Goal: Transaction & Acquisition: Purchase product/service

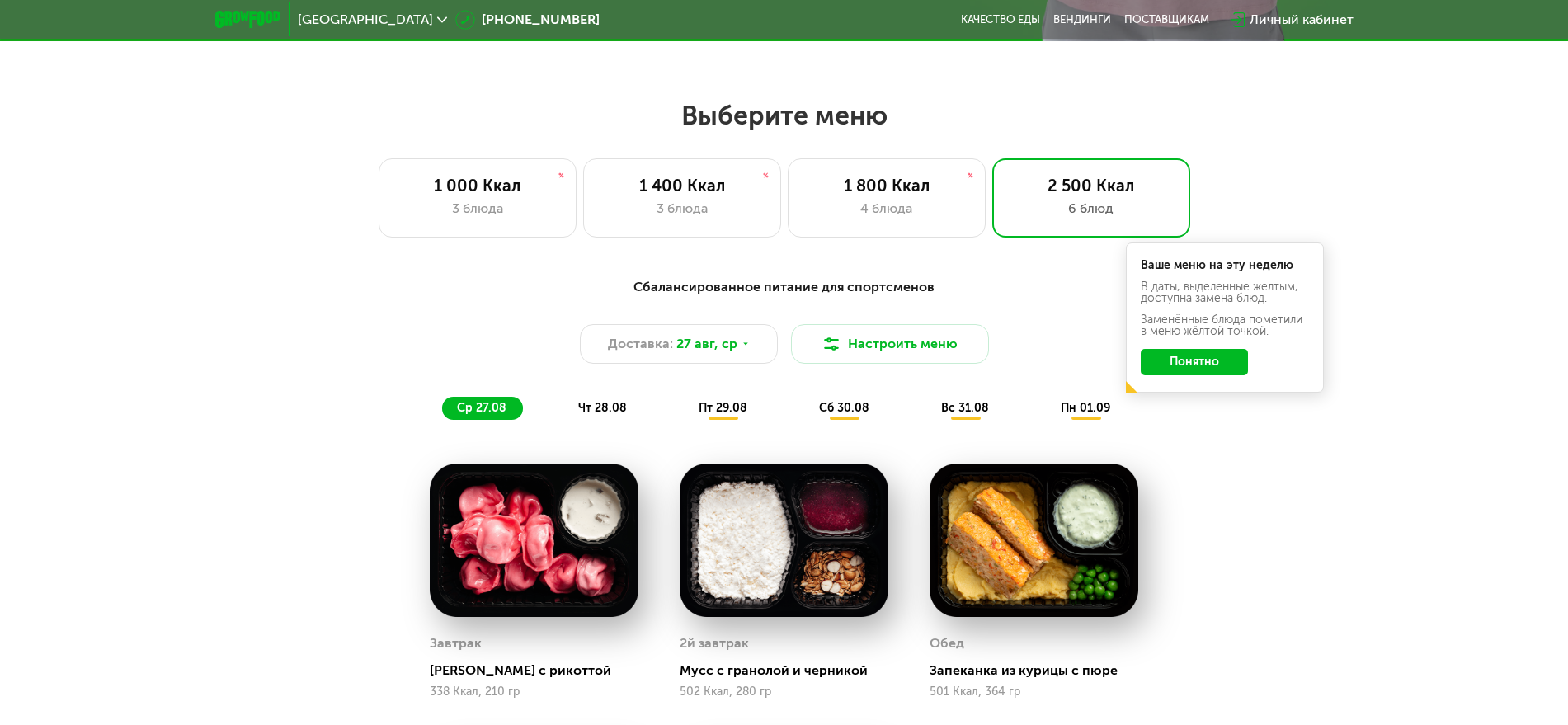
scroll to position [619, 0]
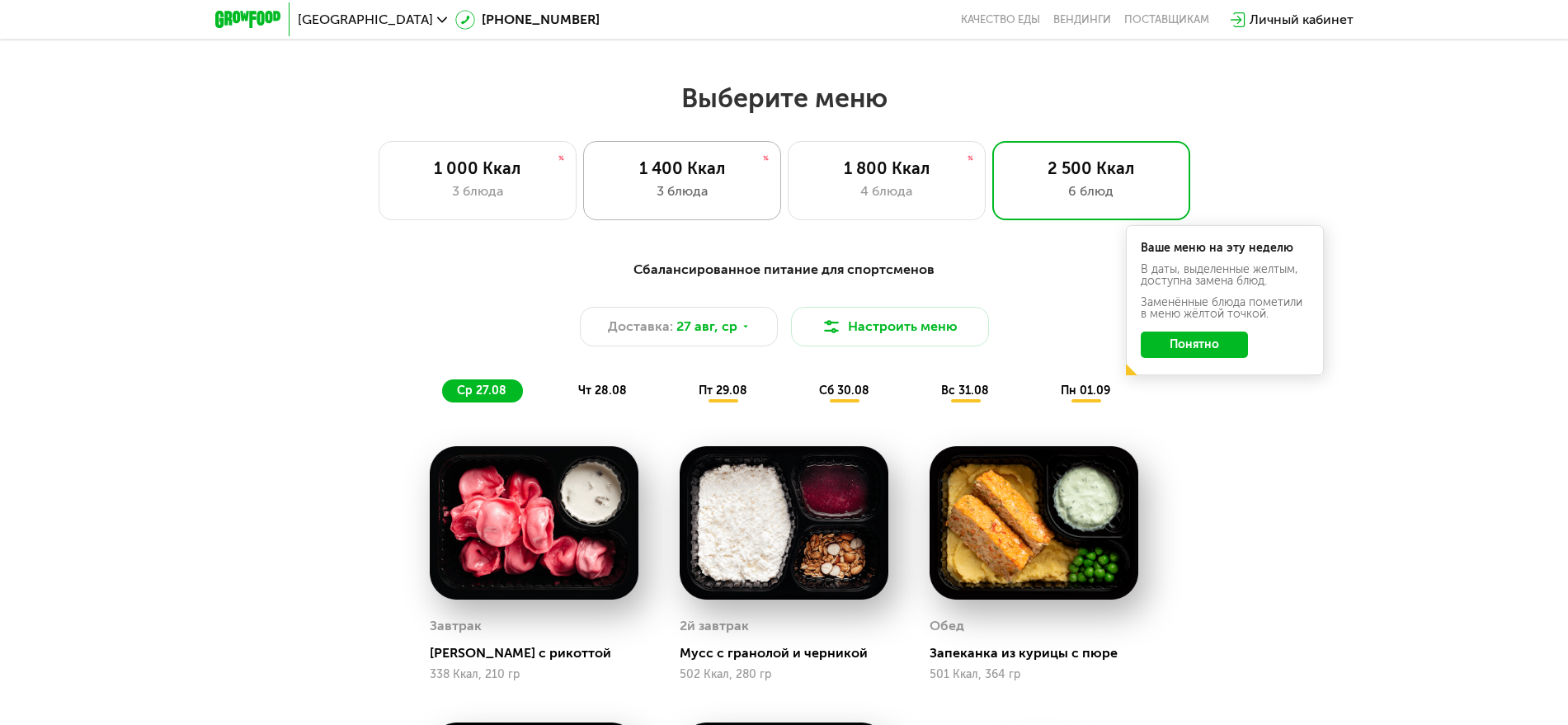
click at [716, 165] on div "1 400 Ккал" at bounding box center [682, 168] width 163 height 20
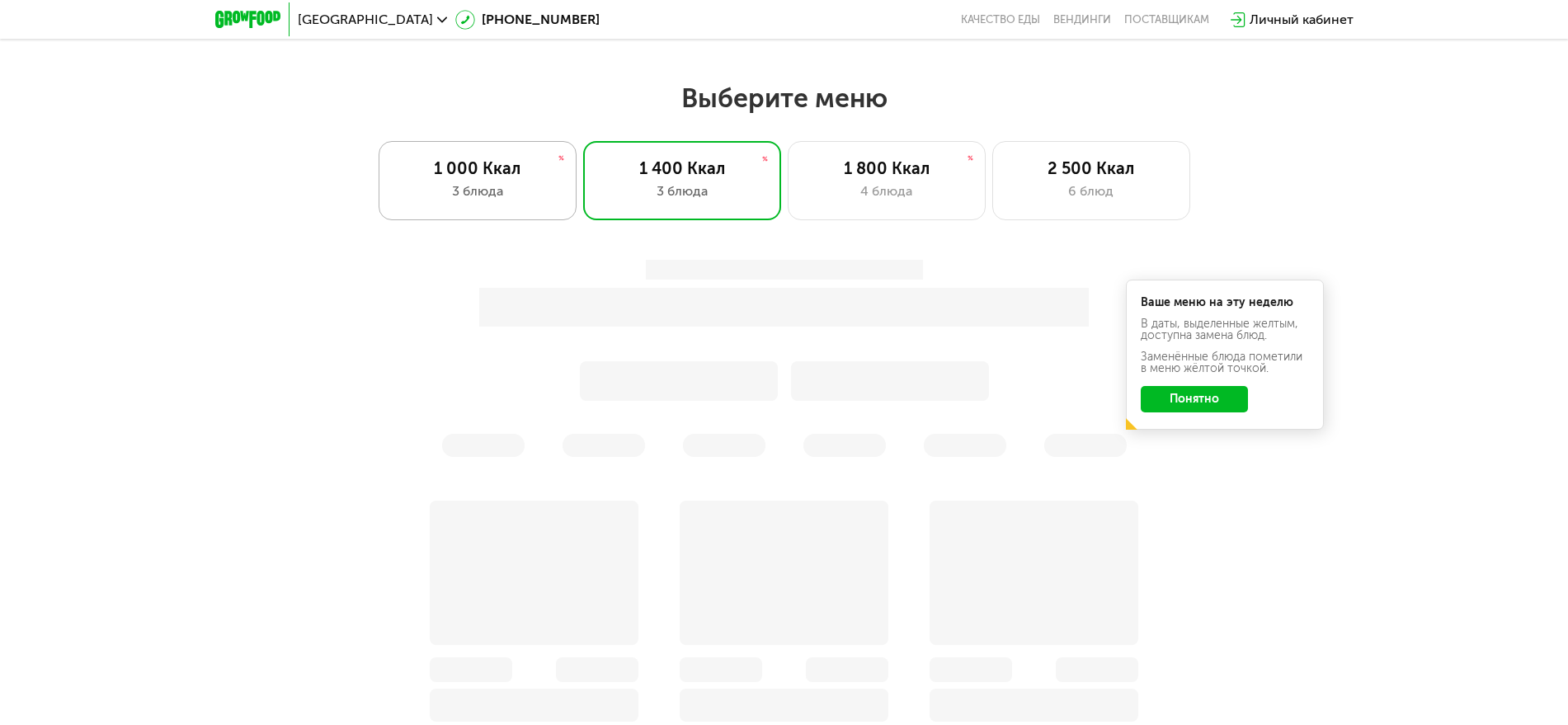
click at [507, 178] on div "1 000 Ккал" at bounding box center [477, 168] width 163 height 20
click at [910, 178] on div "1 800 Ккал" at bounding box center [886, 168] width 163 height 20
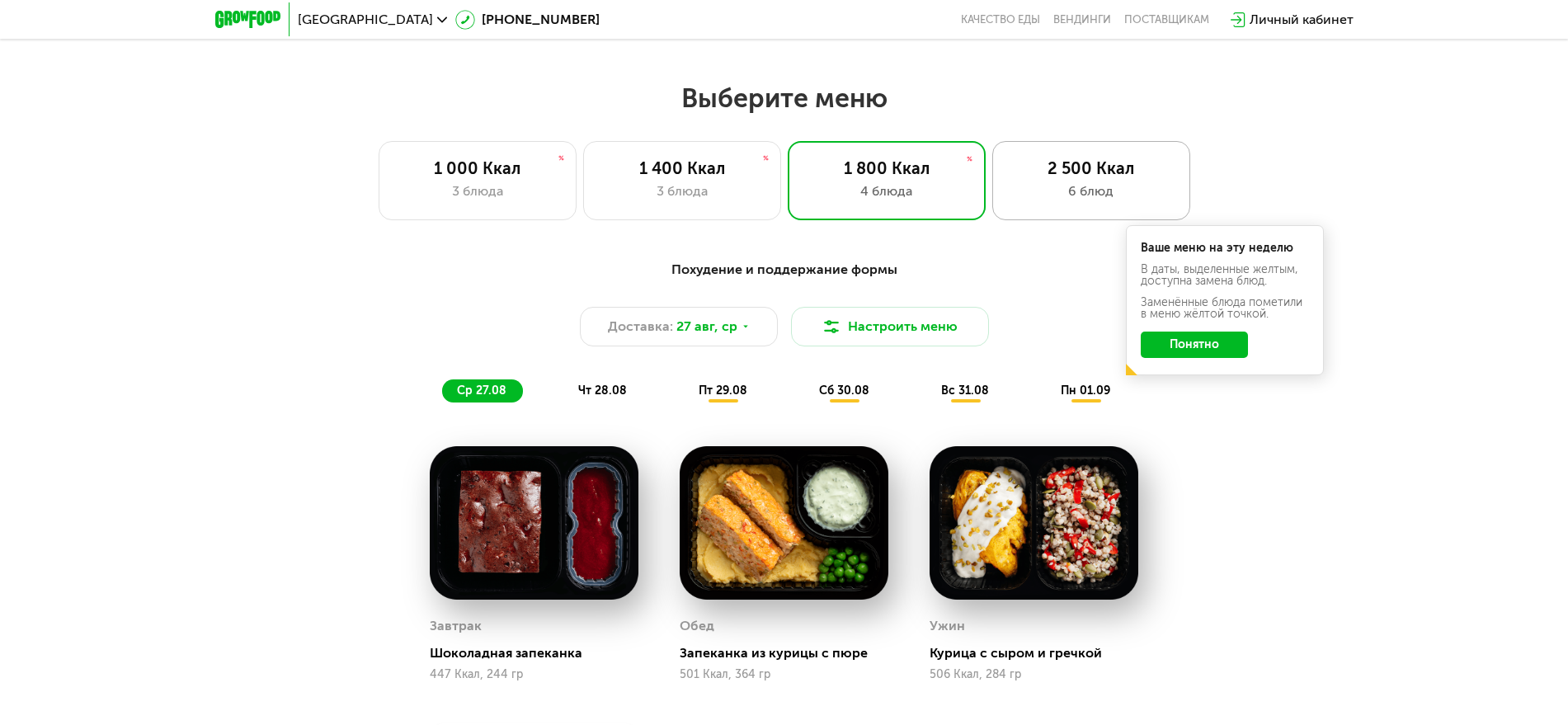
click at [1082, 178] on div "2 500 Ккал" at bounding box center [1090, 168] width 163 height 20
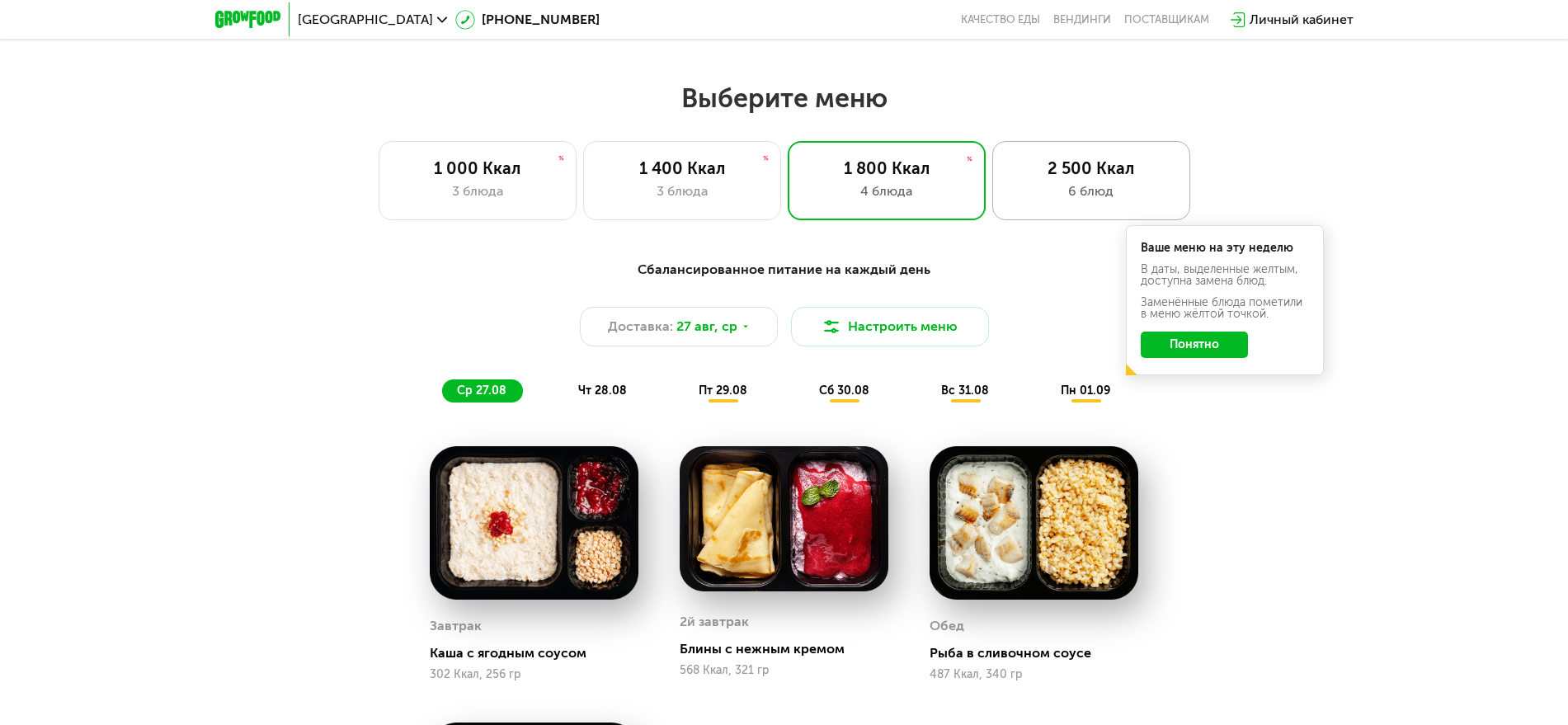
click at [1101, 168] on div "2 500 Ккал" at bounding box center [1090, 168] width 163 height 20
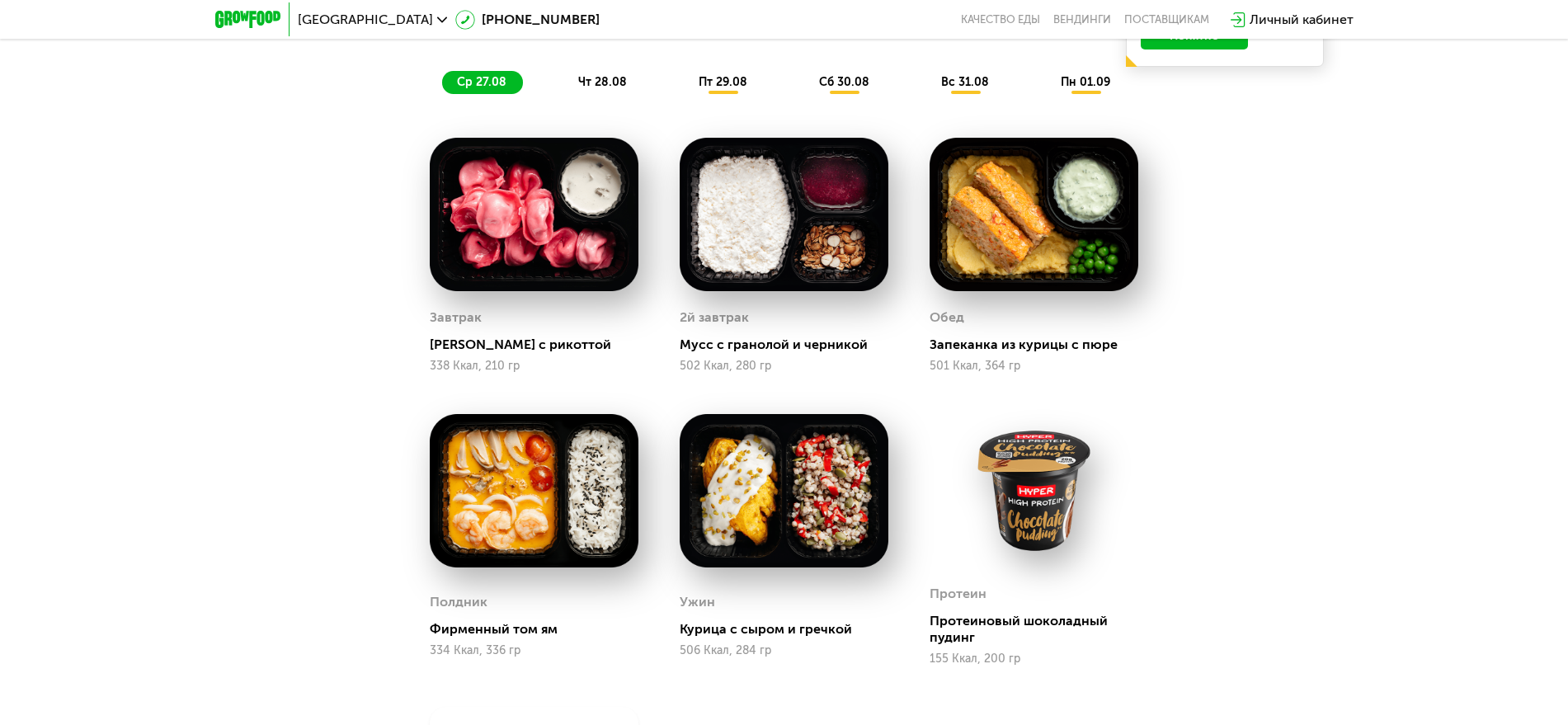
scroll to position [674, 0]
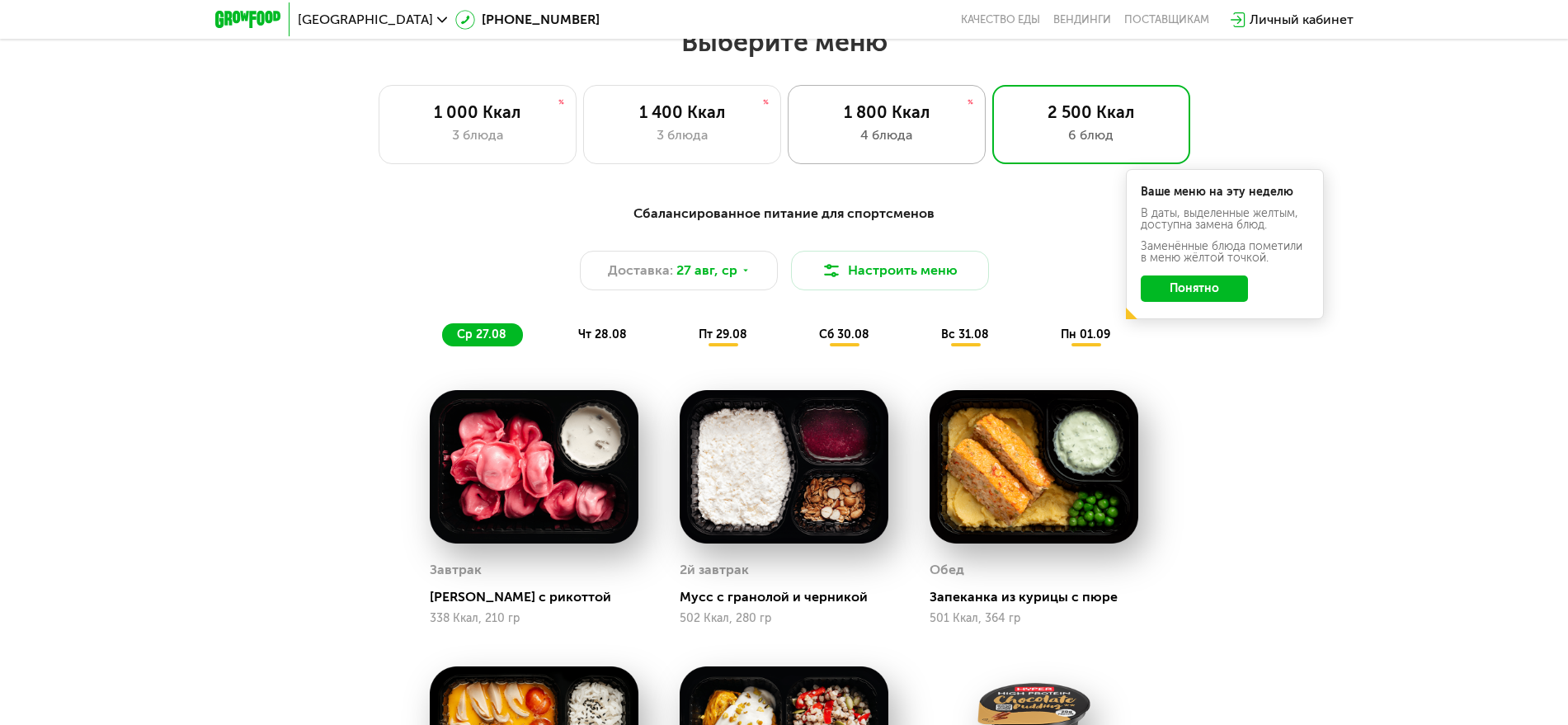
click at [894, 119] on div "1 800 Ккал" at bounding box center [886, 112] width 163 height 20
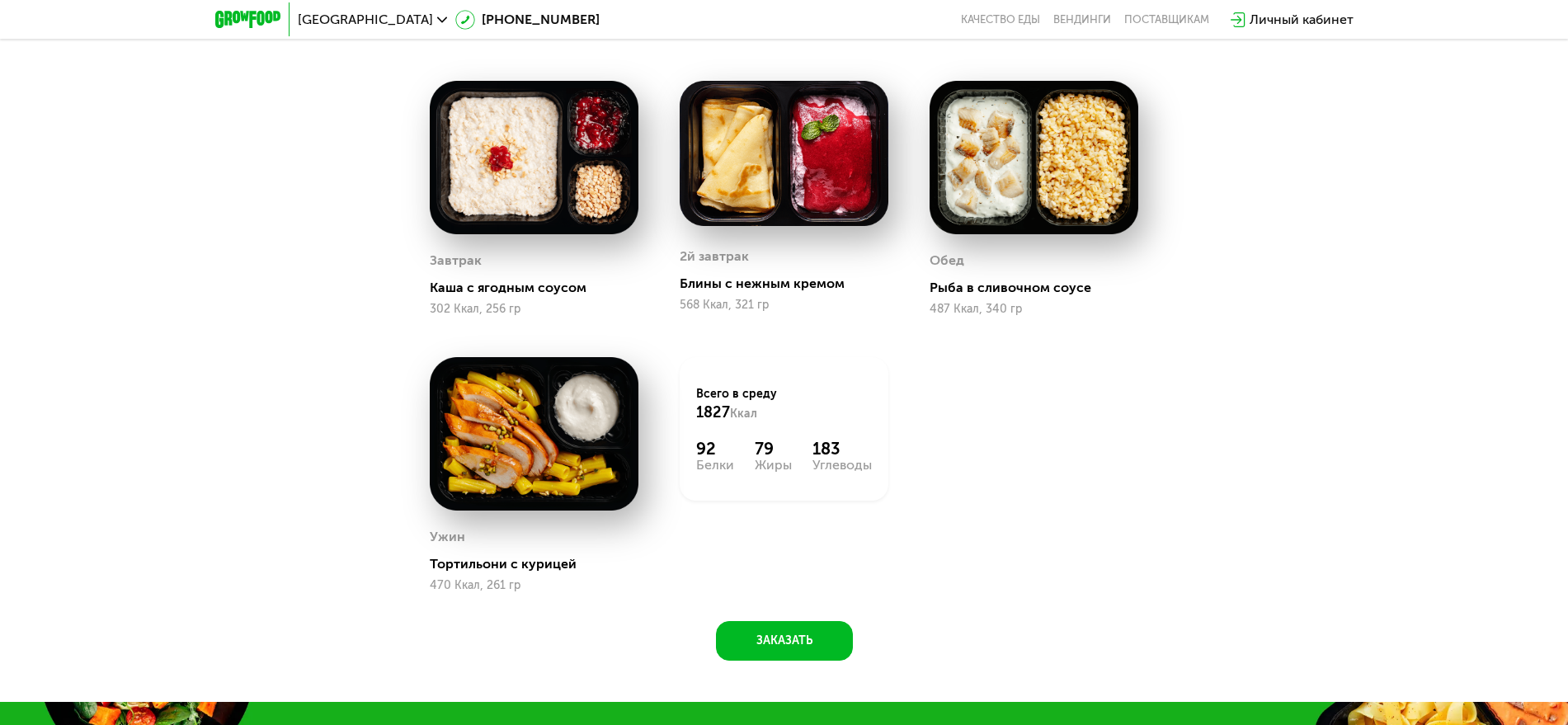
scroll to position [469, 0]
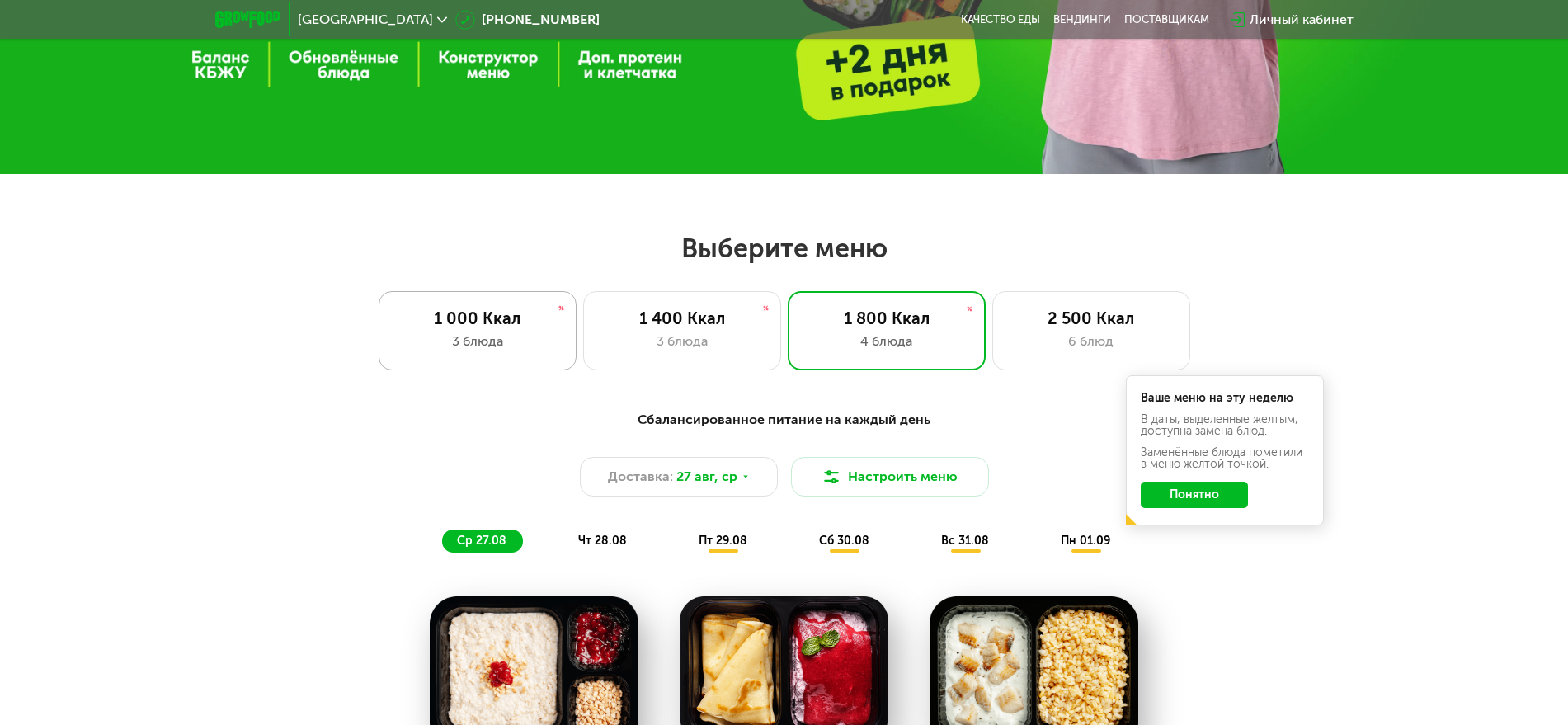
click at [528, 318] on div "1 000 Ккал" at bounding box center [477, 319] width 163 height 20
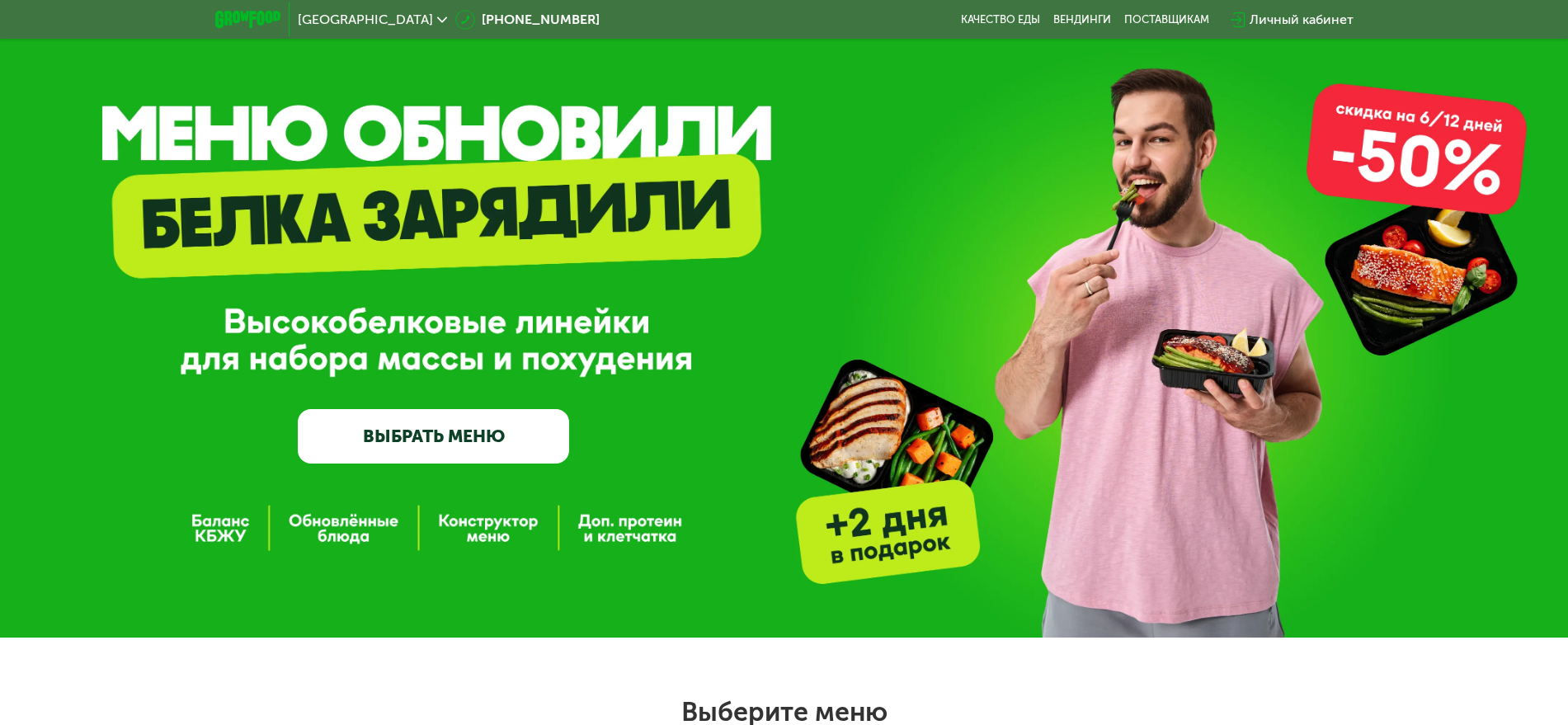
scroll to position [0, 0]
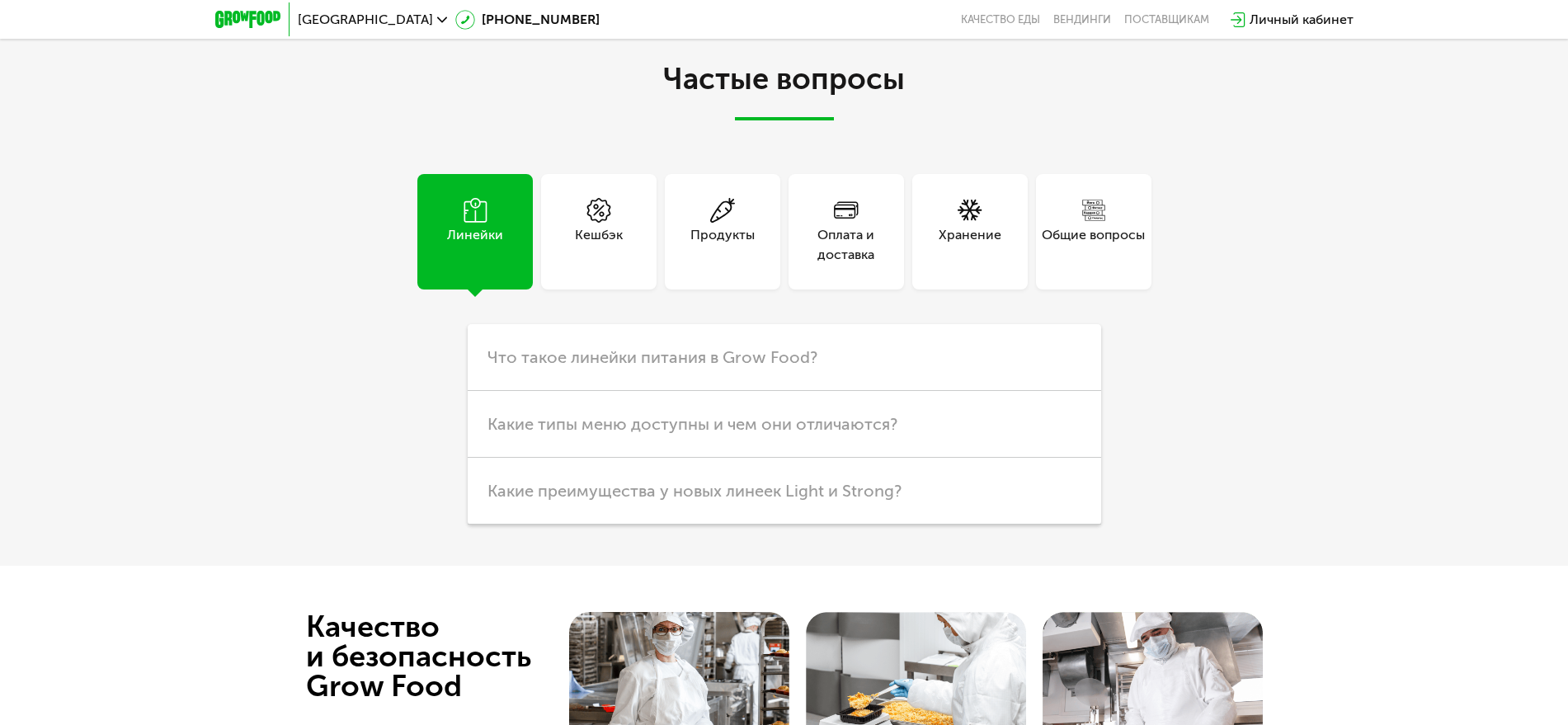
scroll to position [3506, 0]
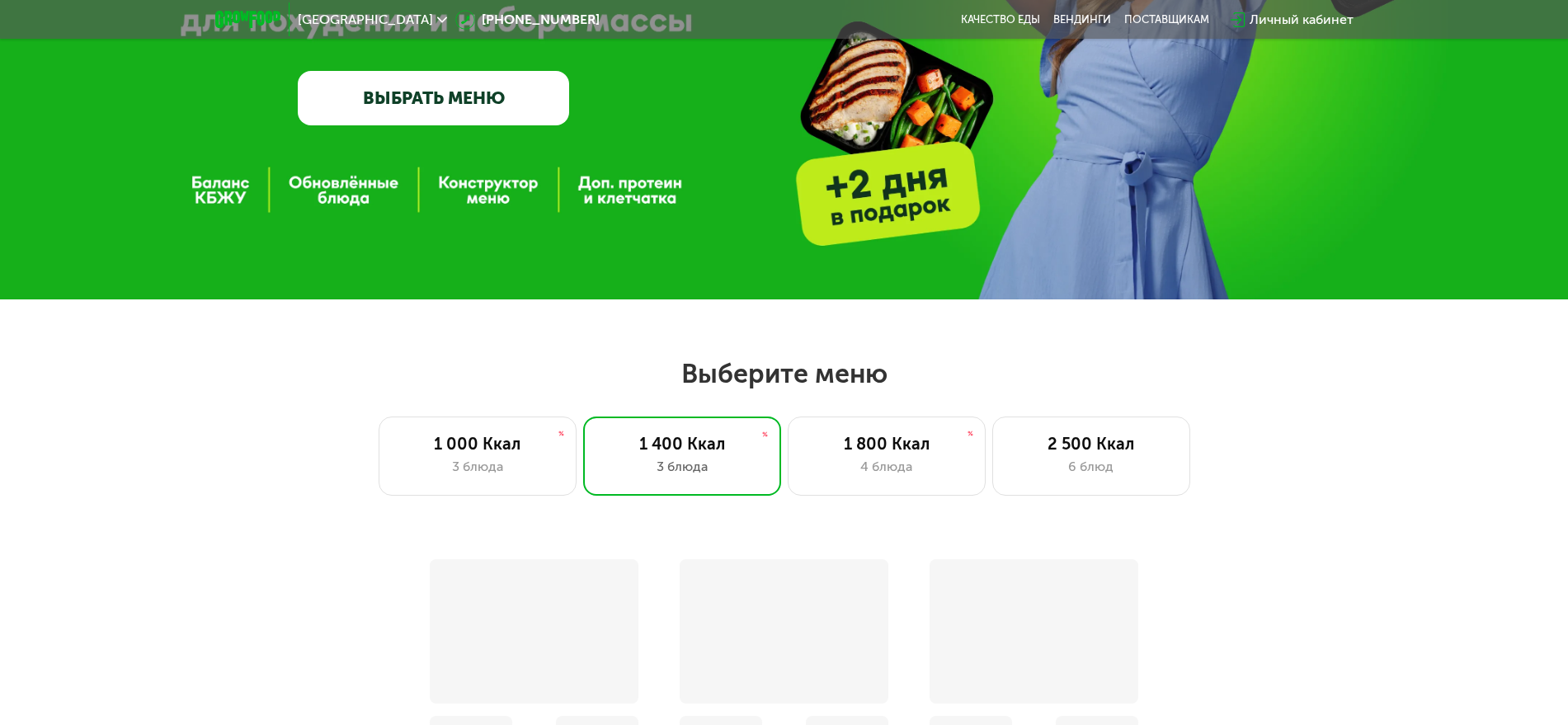
scroll to position [619, 0]
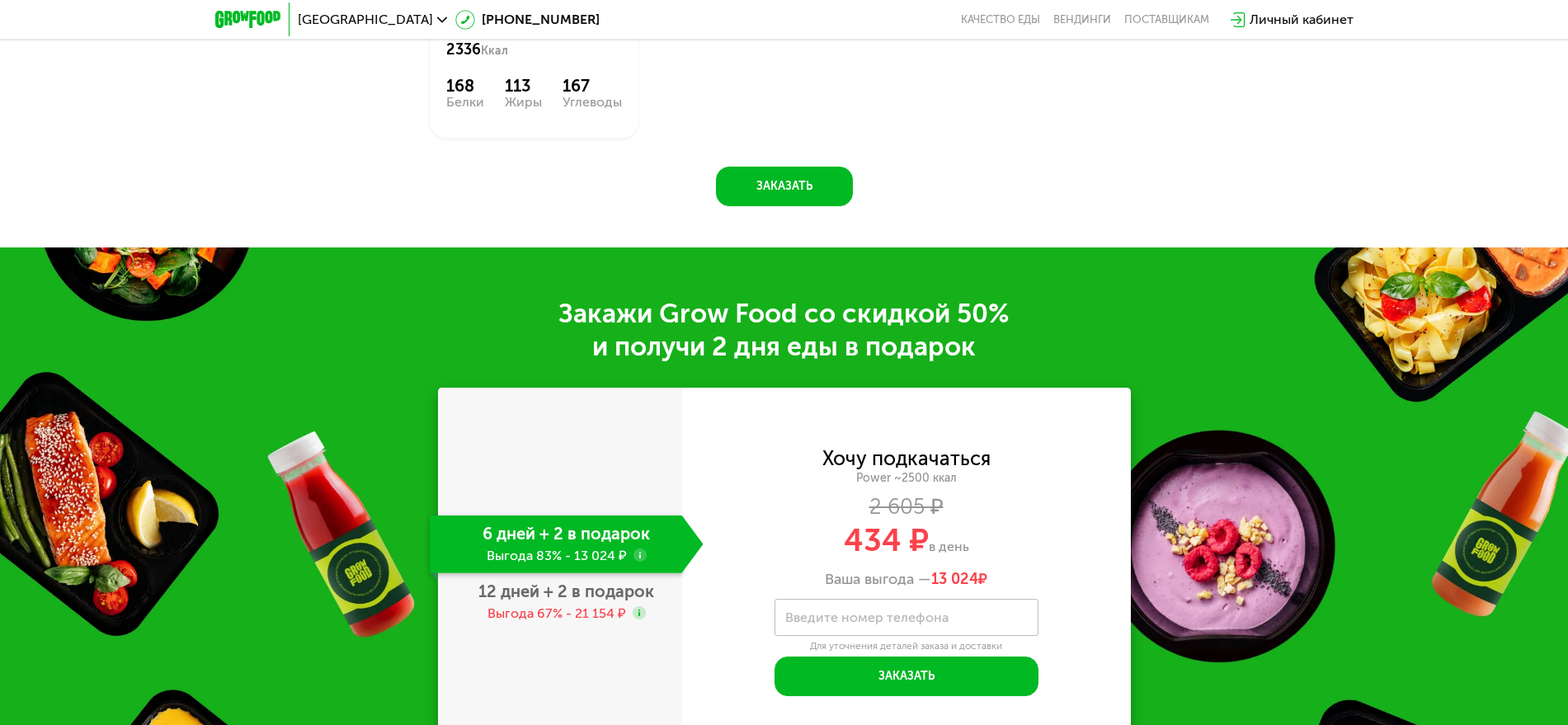
scroll to position [1509, 0]
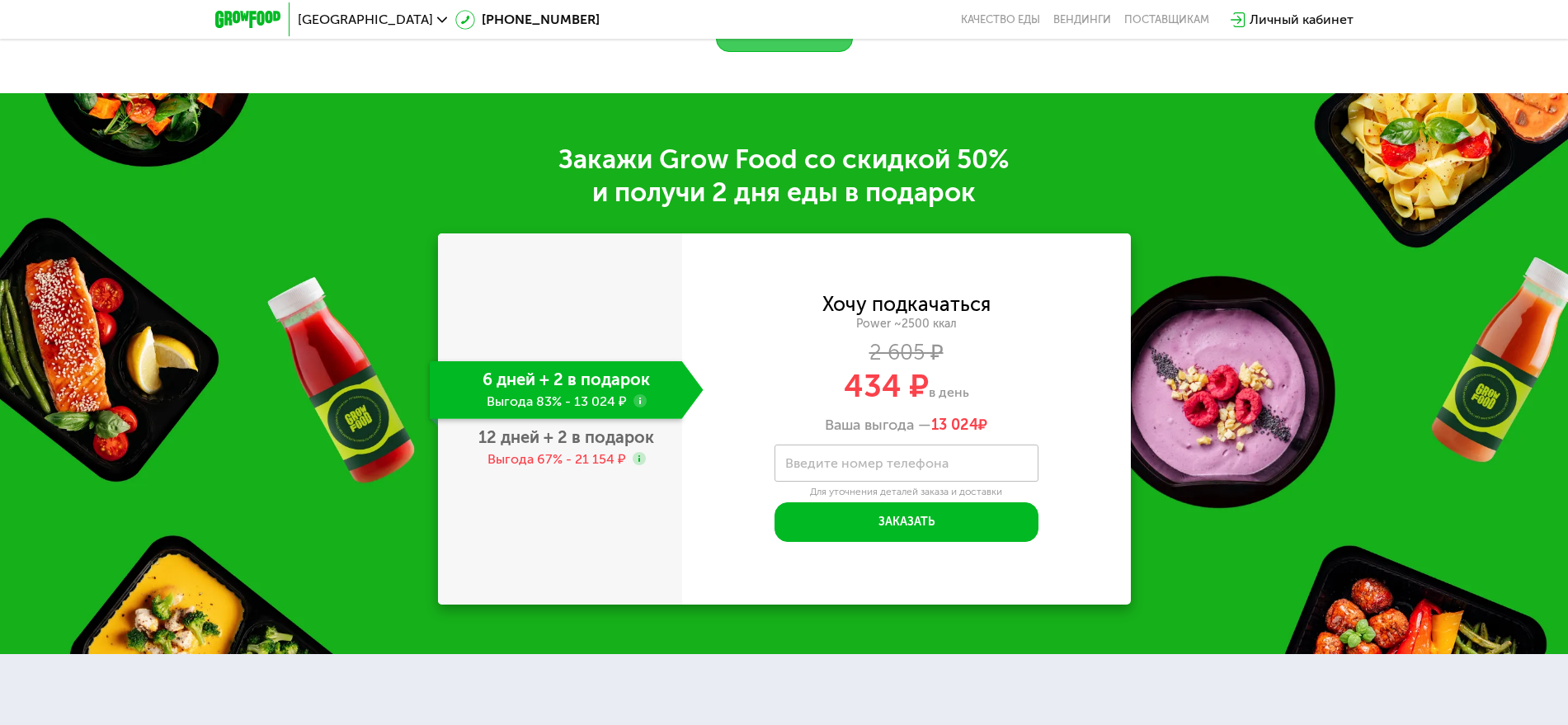
click at [774, 52] on button "Заказать" at bounding box center [784, 32] width 137 height 40
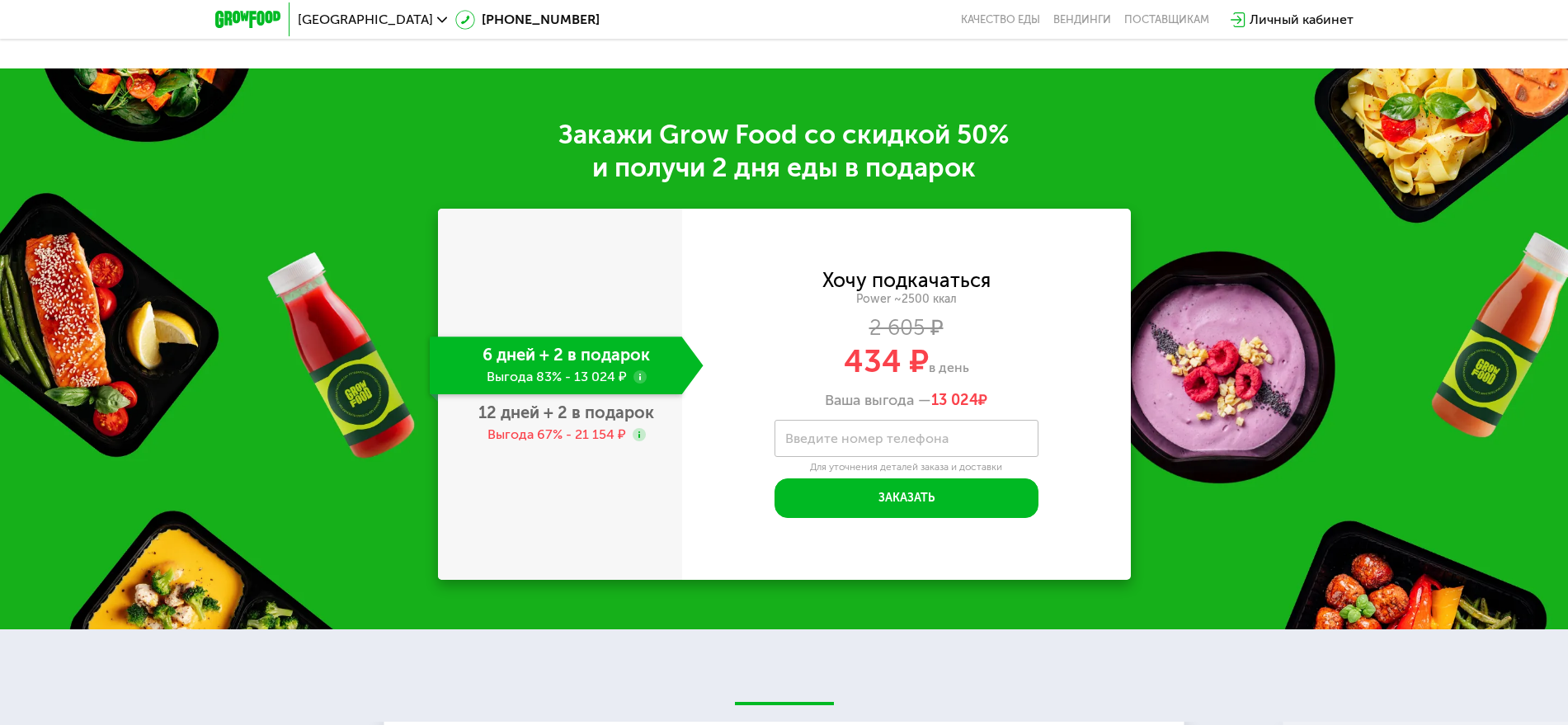
scroll to position [1894, 0]
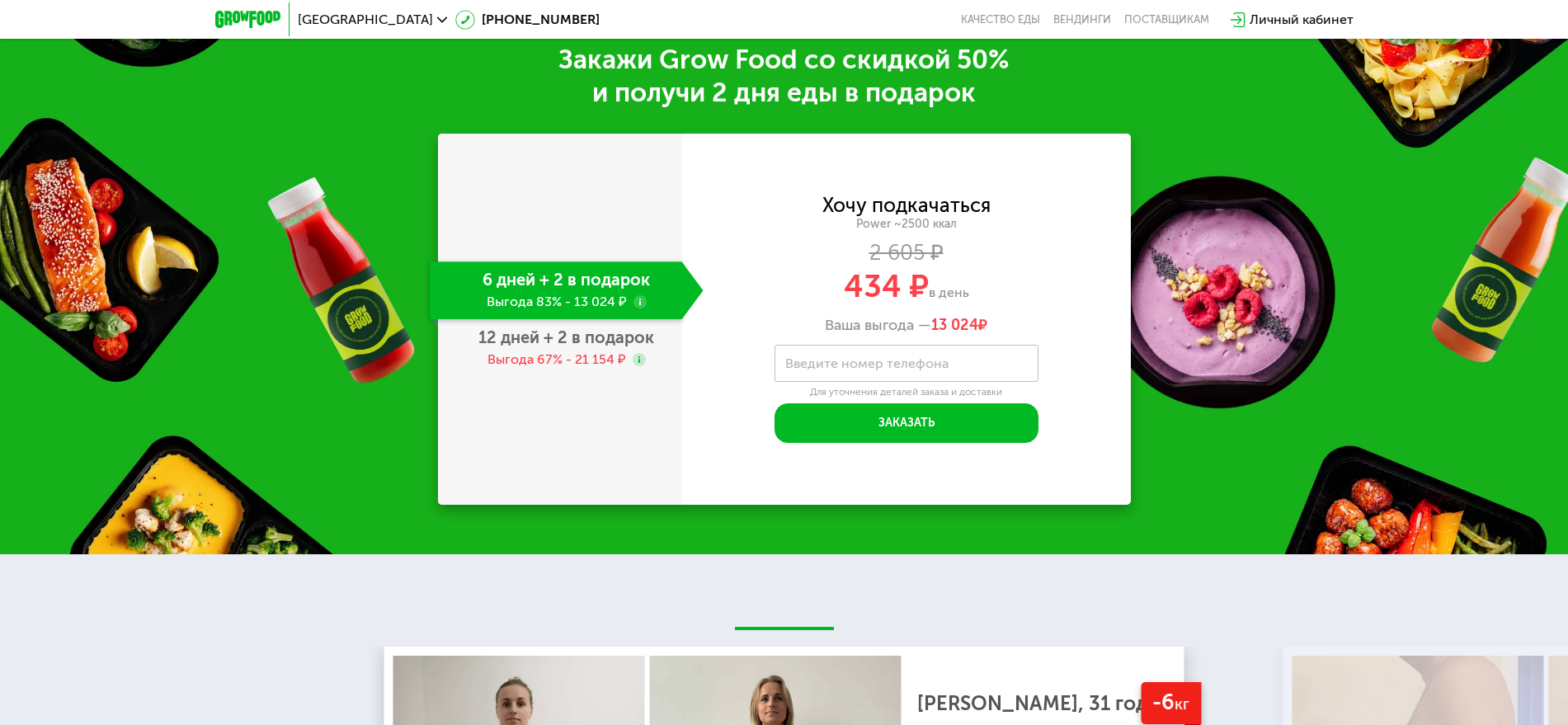
click at [1289, 15] on div "Личный кабинет" at bounding box center [1301, 20] width 104 height 20
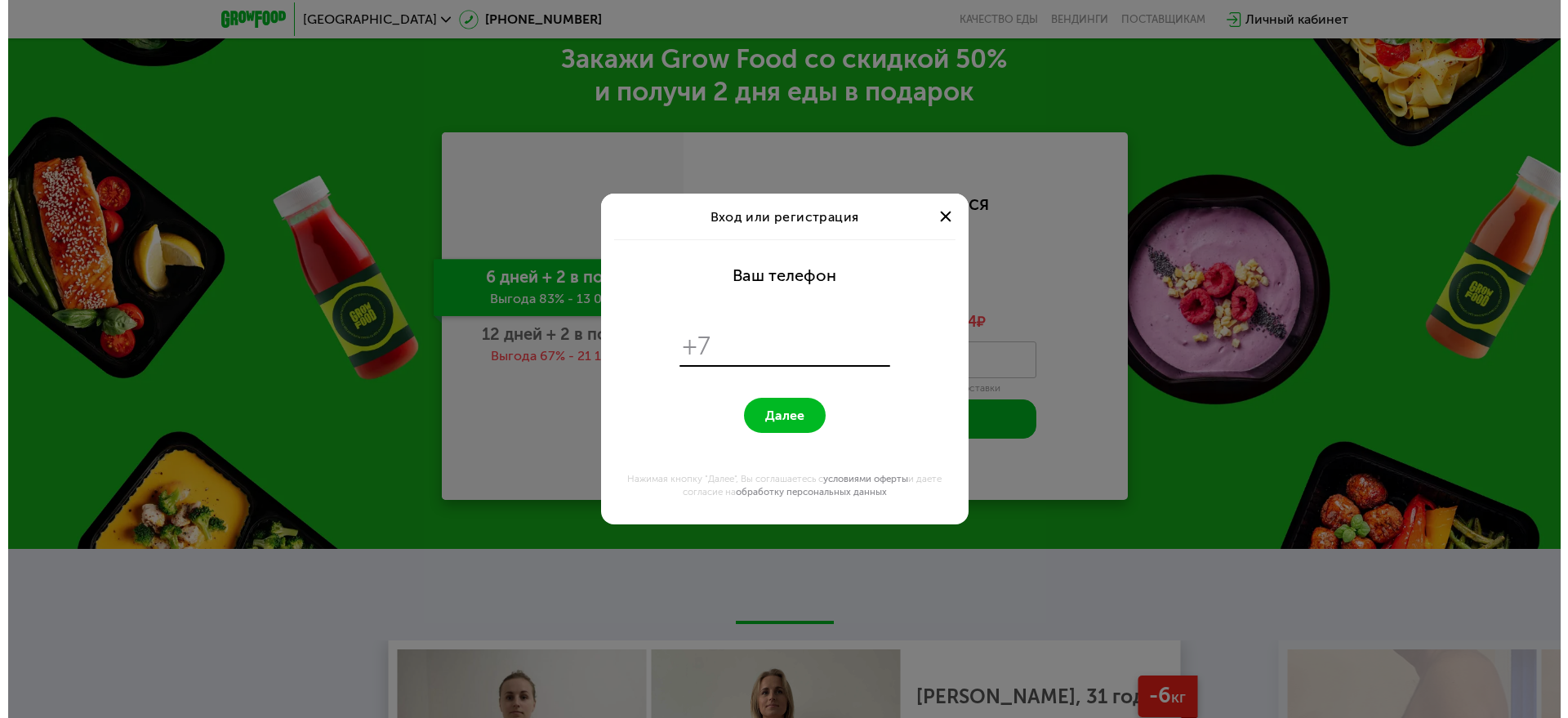
scroll to position [0, 0]
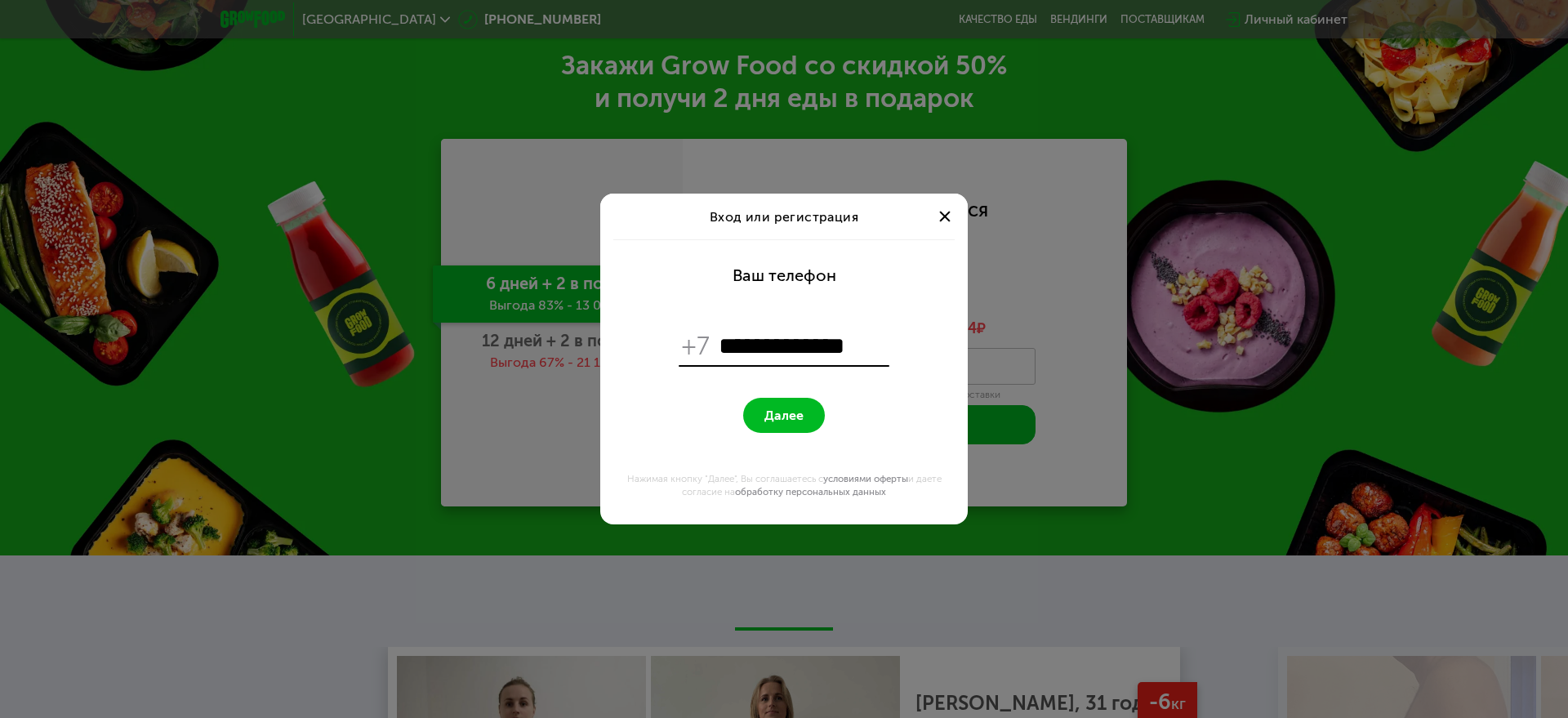
type input "**********"
click at [766, 403] on button "Далее" at bounding box center [784, 415] width 81 height 35
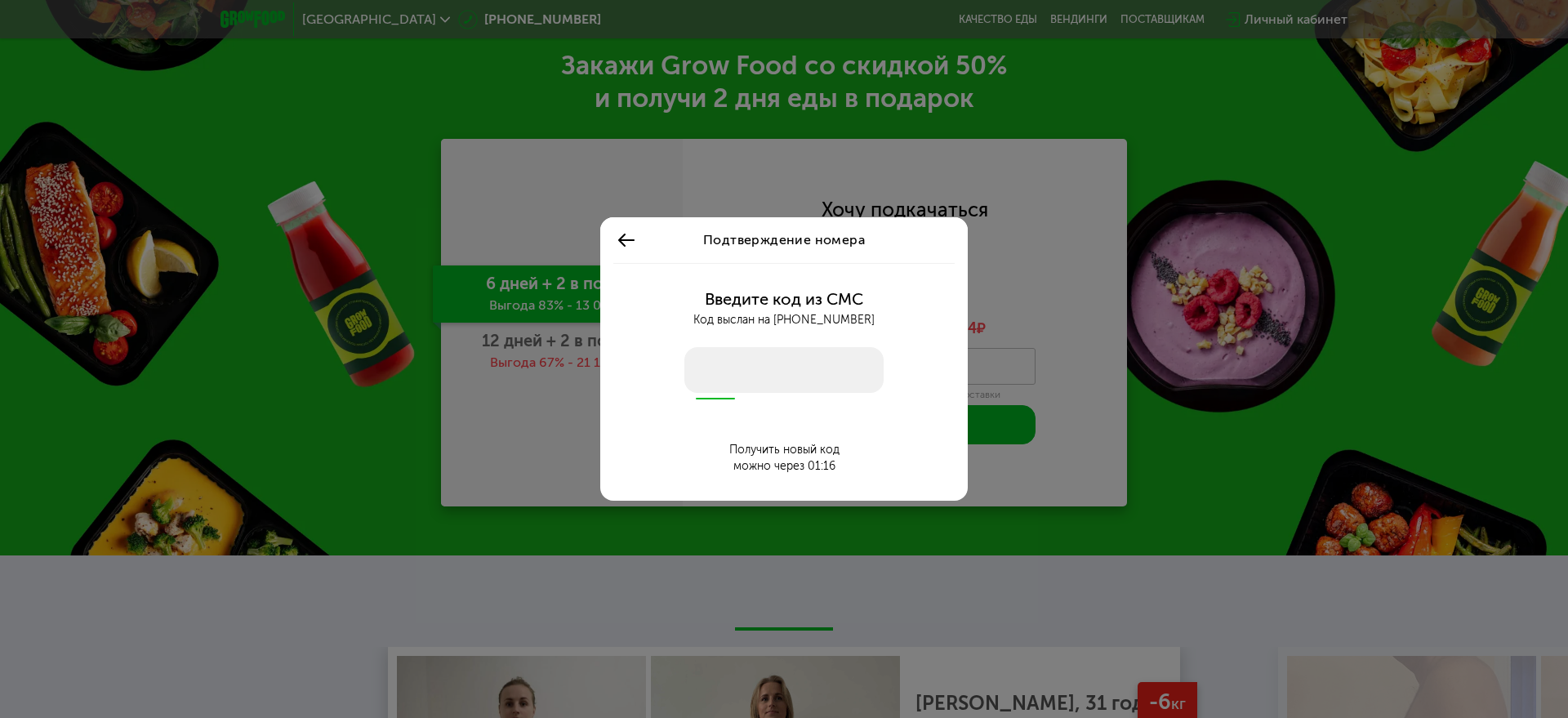
click at [760, 386] on input "number" at bounding box center [784, 371] width 200 height 46
type input "****"
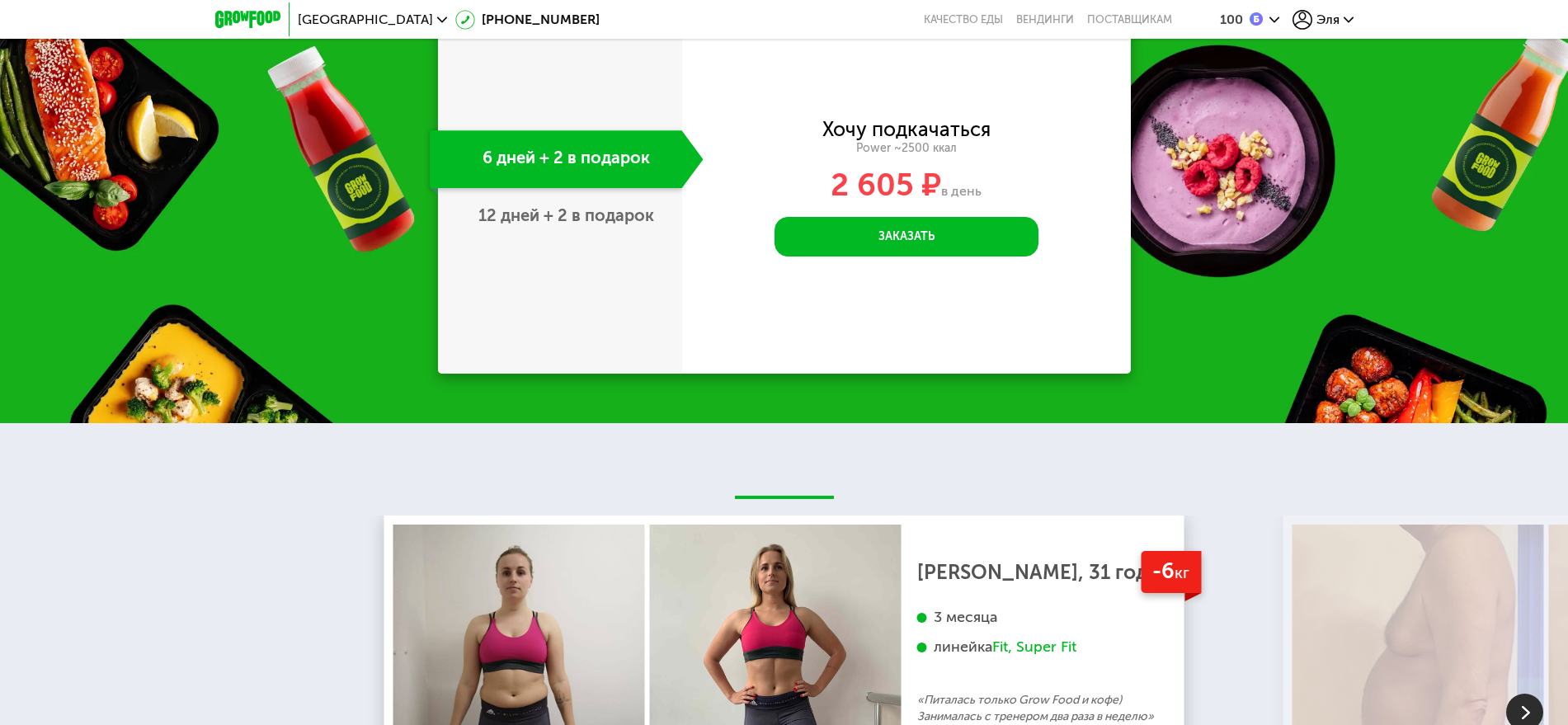
scroll to position [1753, 0]
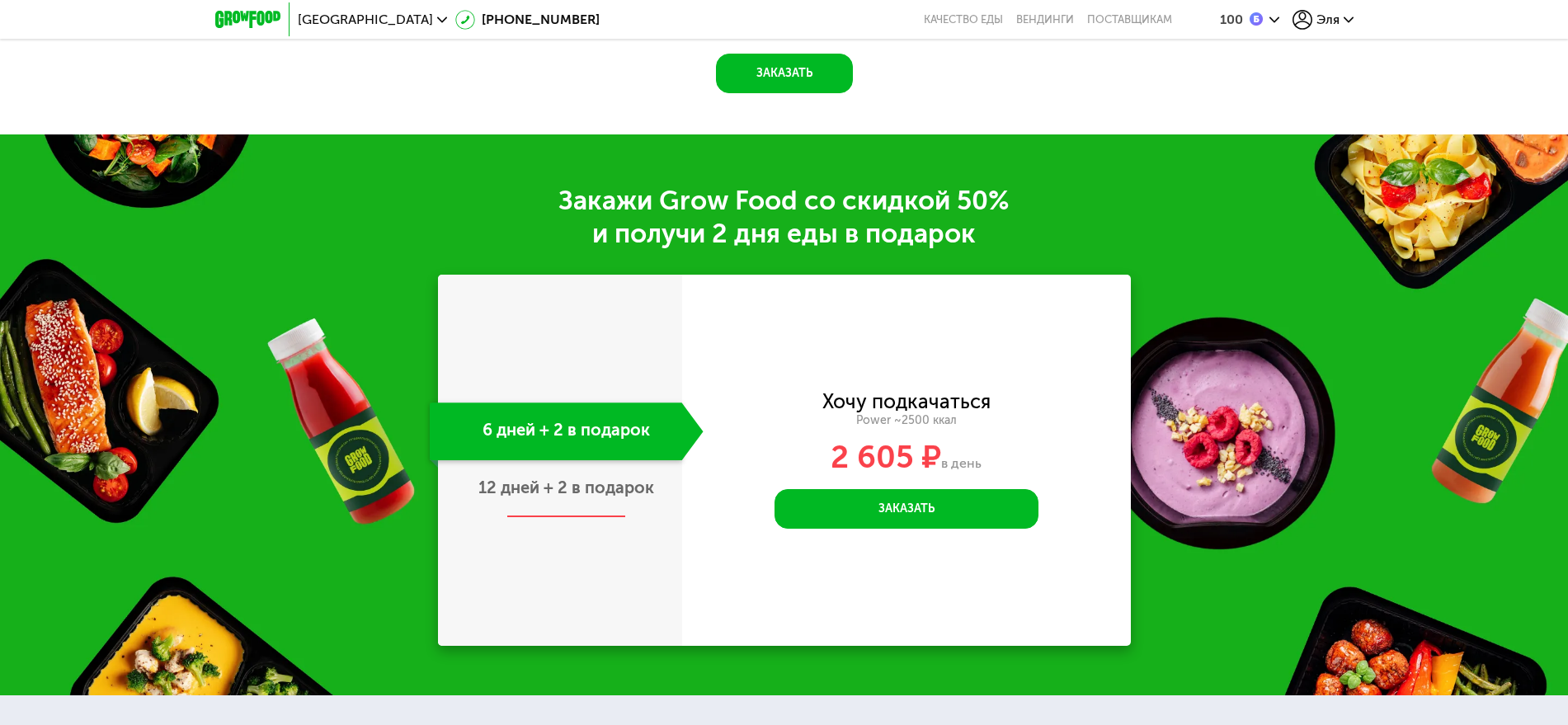
click at [614, 498] on span "12 дней + 2 в подарок" at bounding box center [566, 488] width 176 height 20
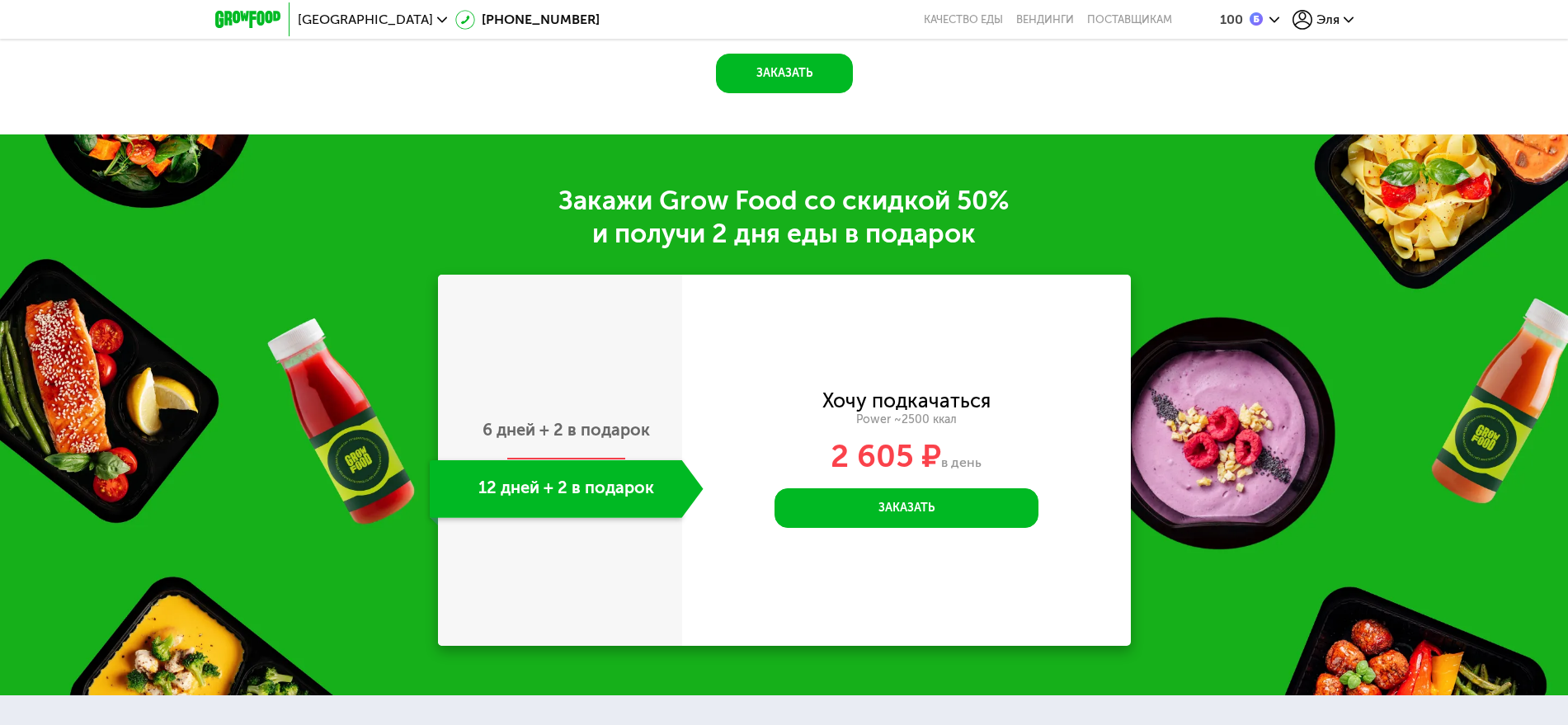
click at [575, 440] on span "6 дней + 2 в подарок" at bounding box center [566, 430] width 167 height 20
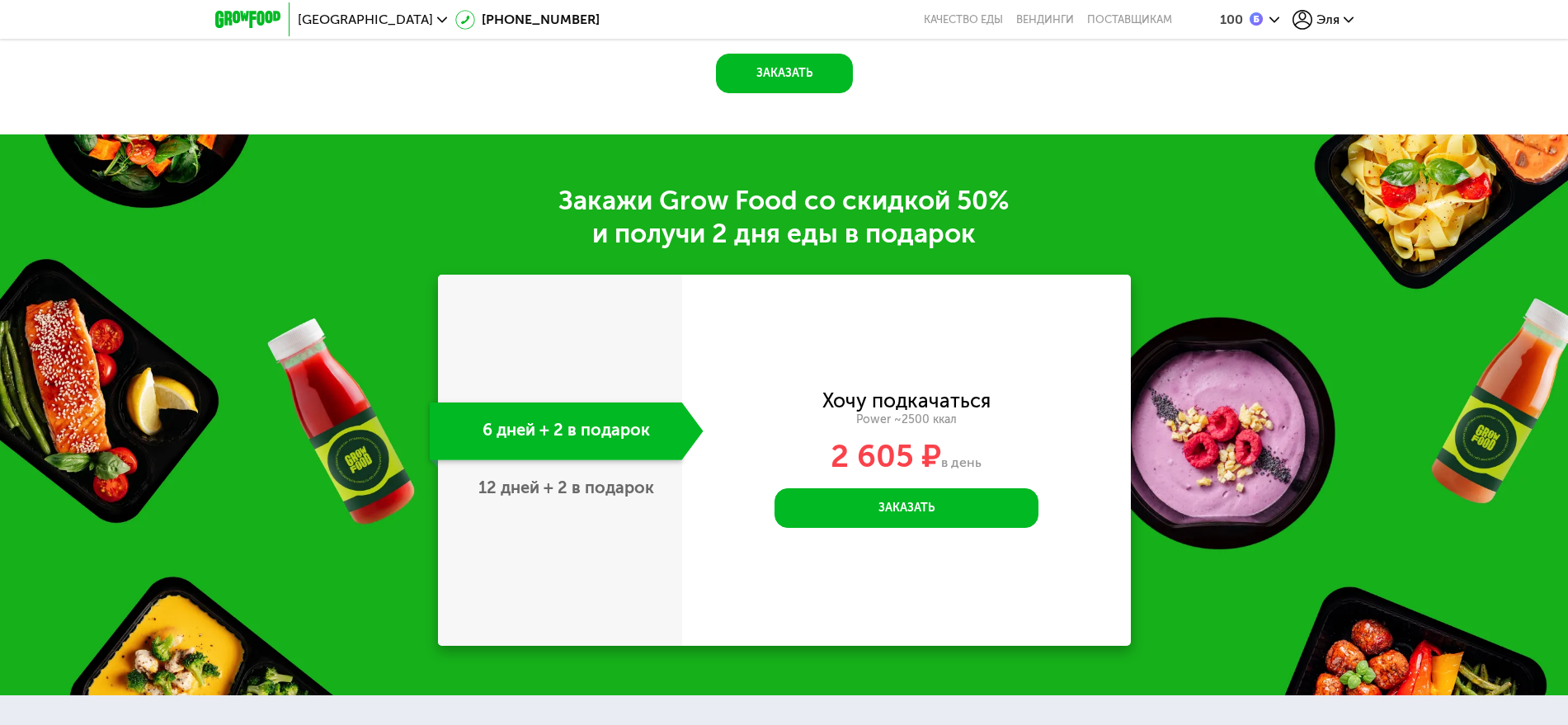
scroll to position [1753, 0]
click at [576, 484] on span "12 дней + 2 в подарок" at bounding box center [566, 488] width 176 height 20
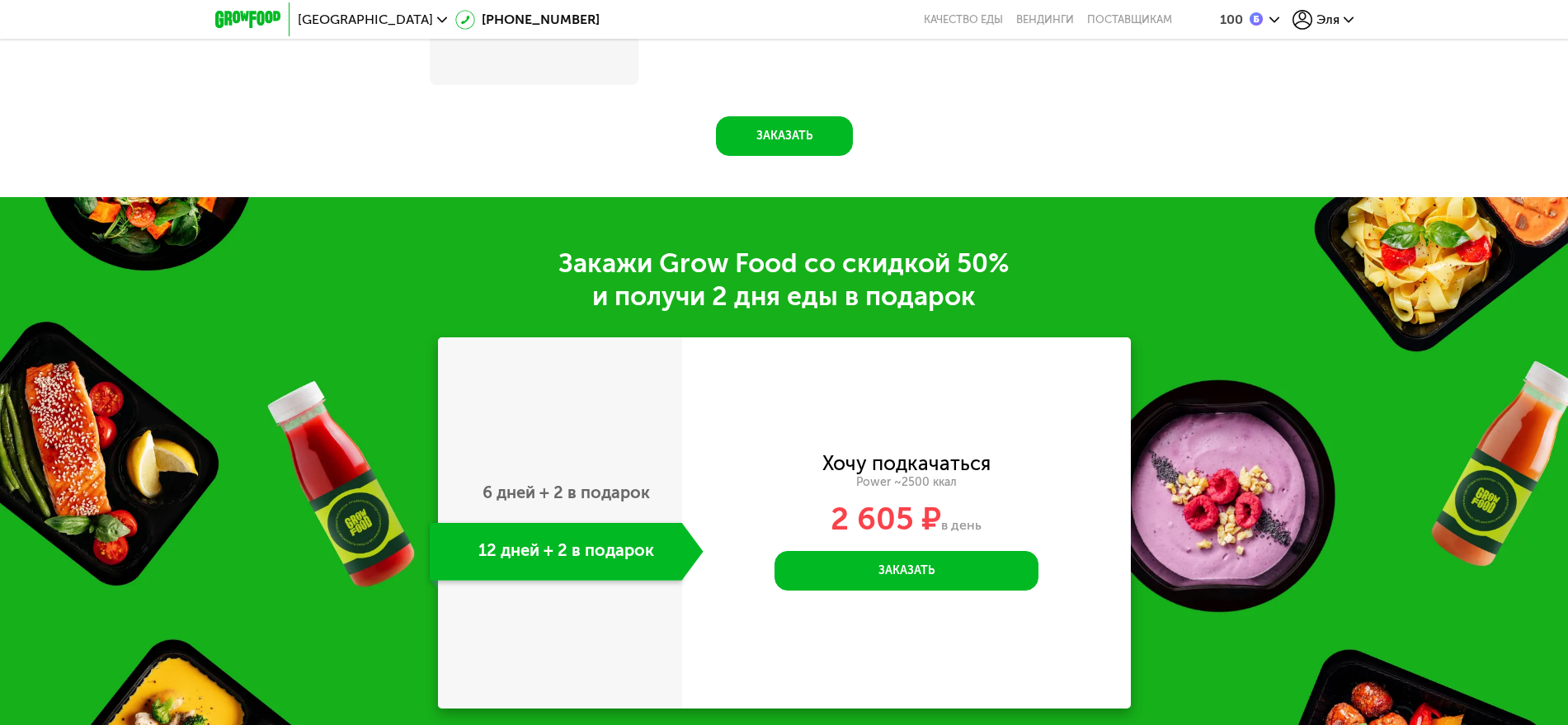
scroll to position [1736, 0]
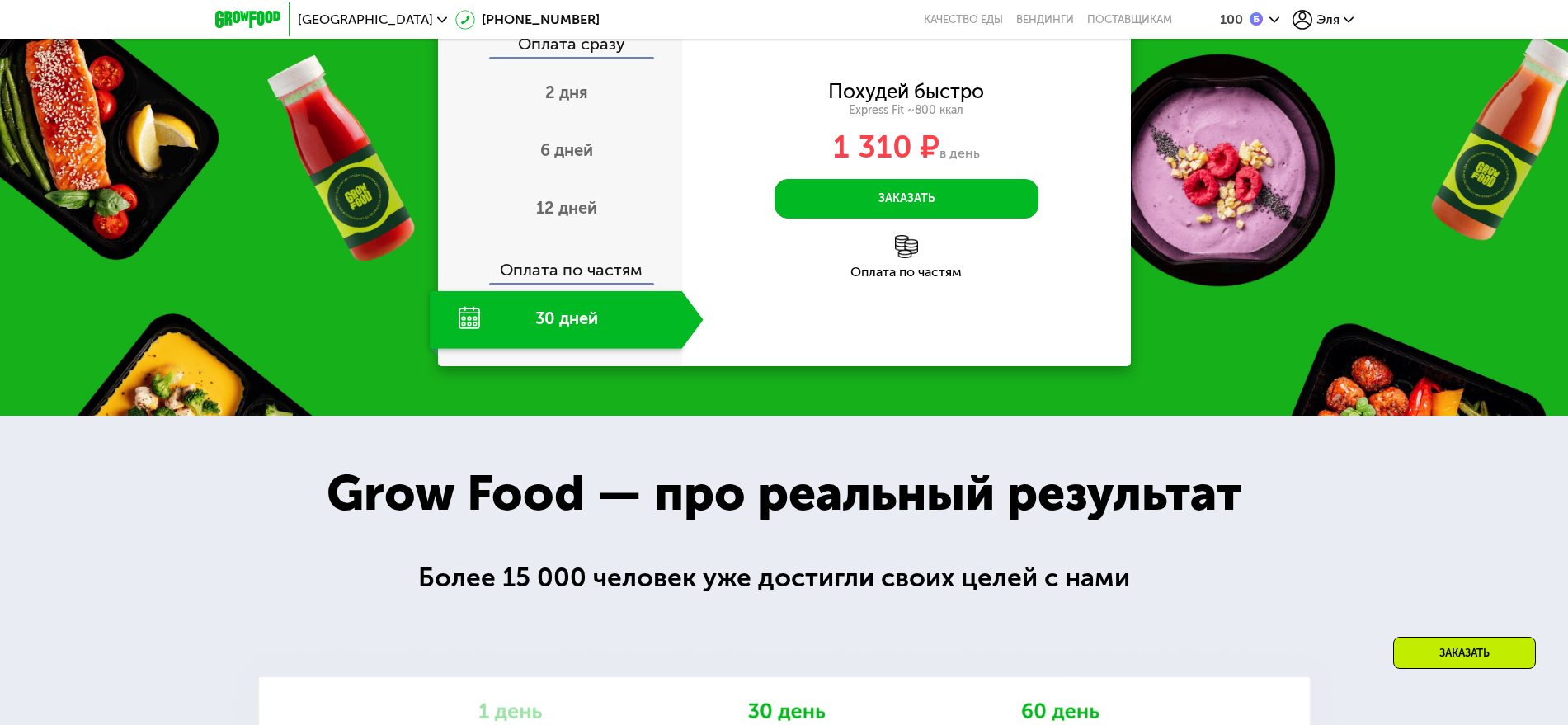
scroll to position [1861, 0]
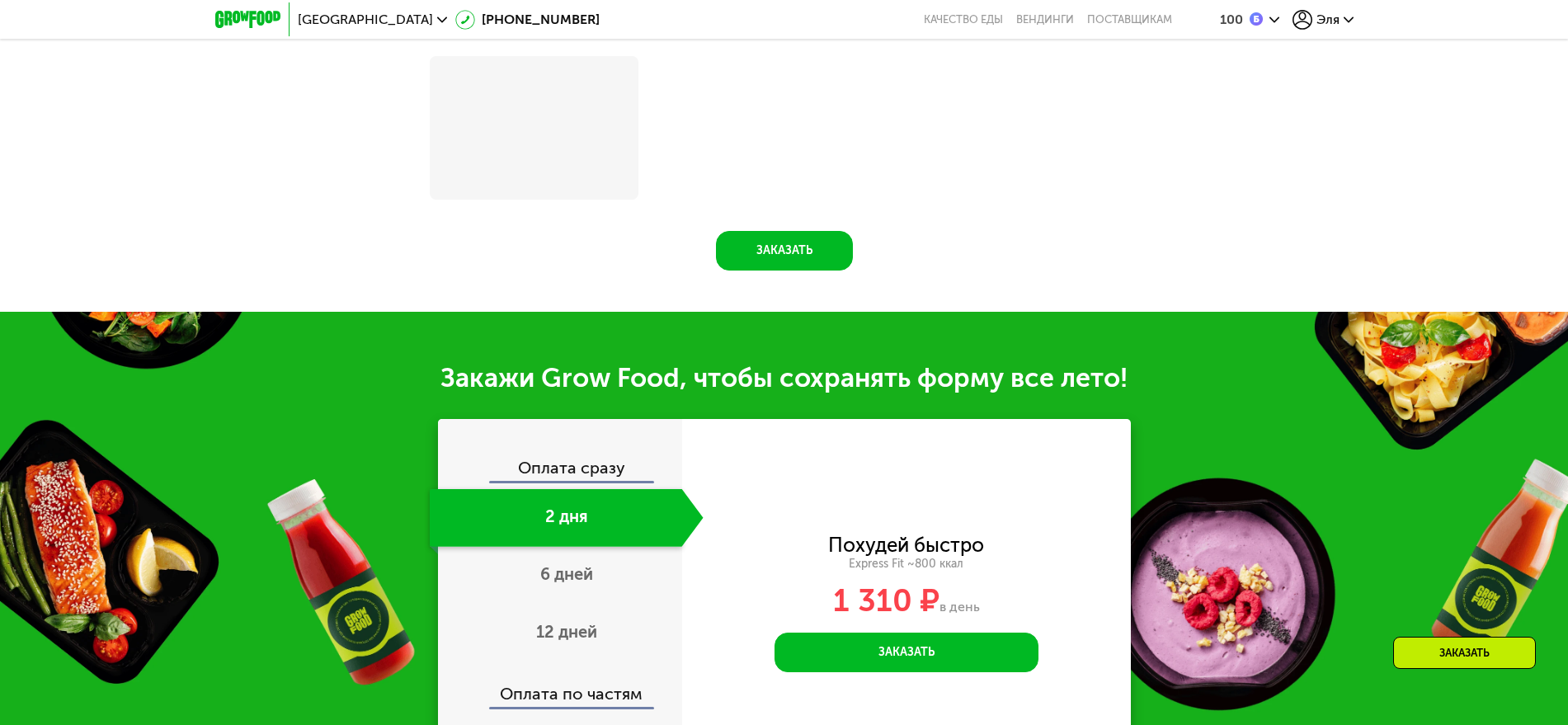
scroll to position [2236, 0]
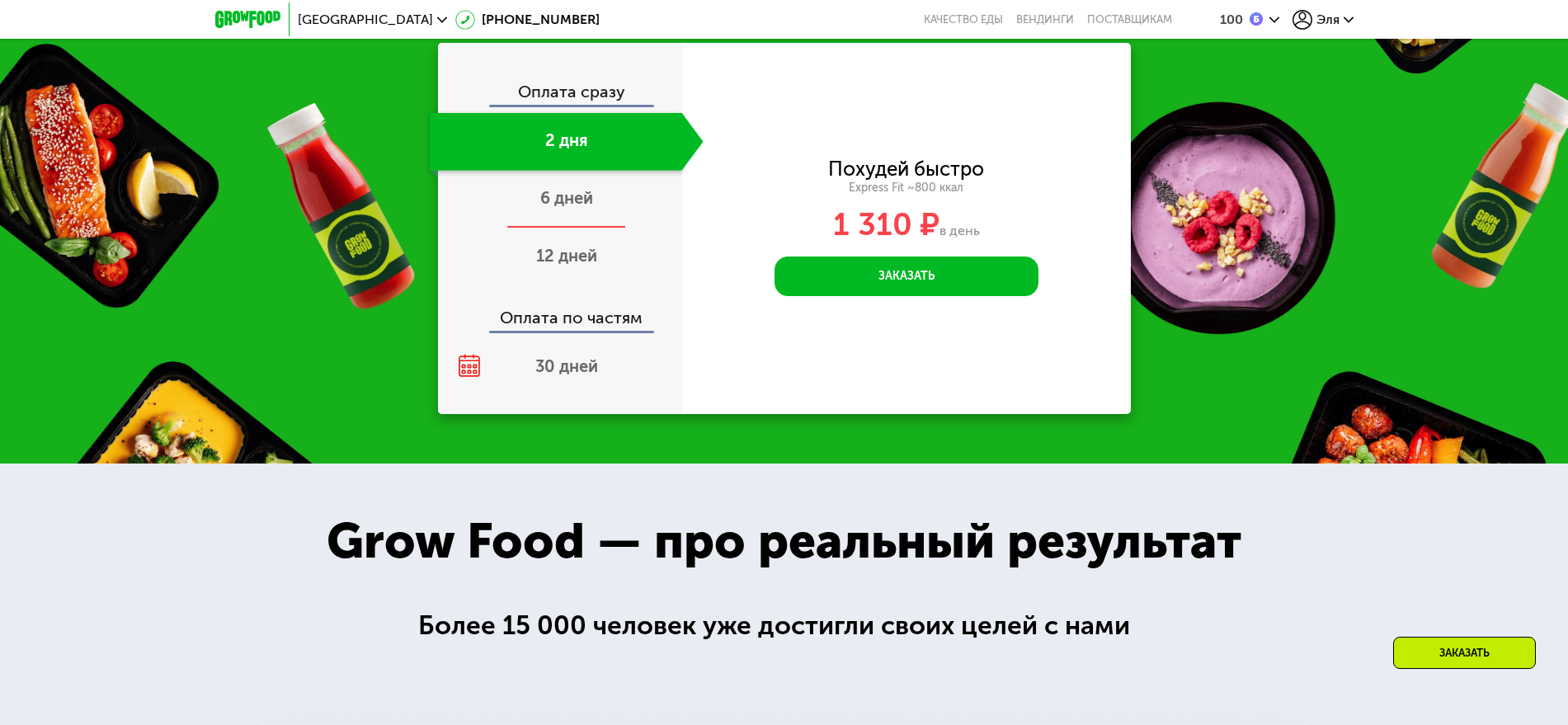
click at [574, 199] on span "6 дней" at bounding box center [566, 198] width 53 height 20
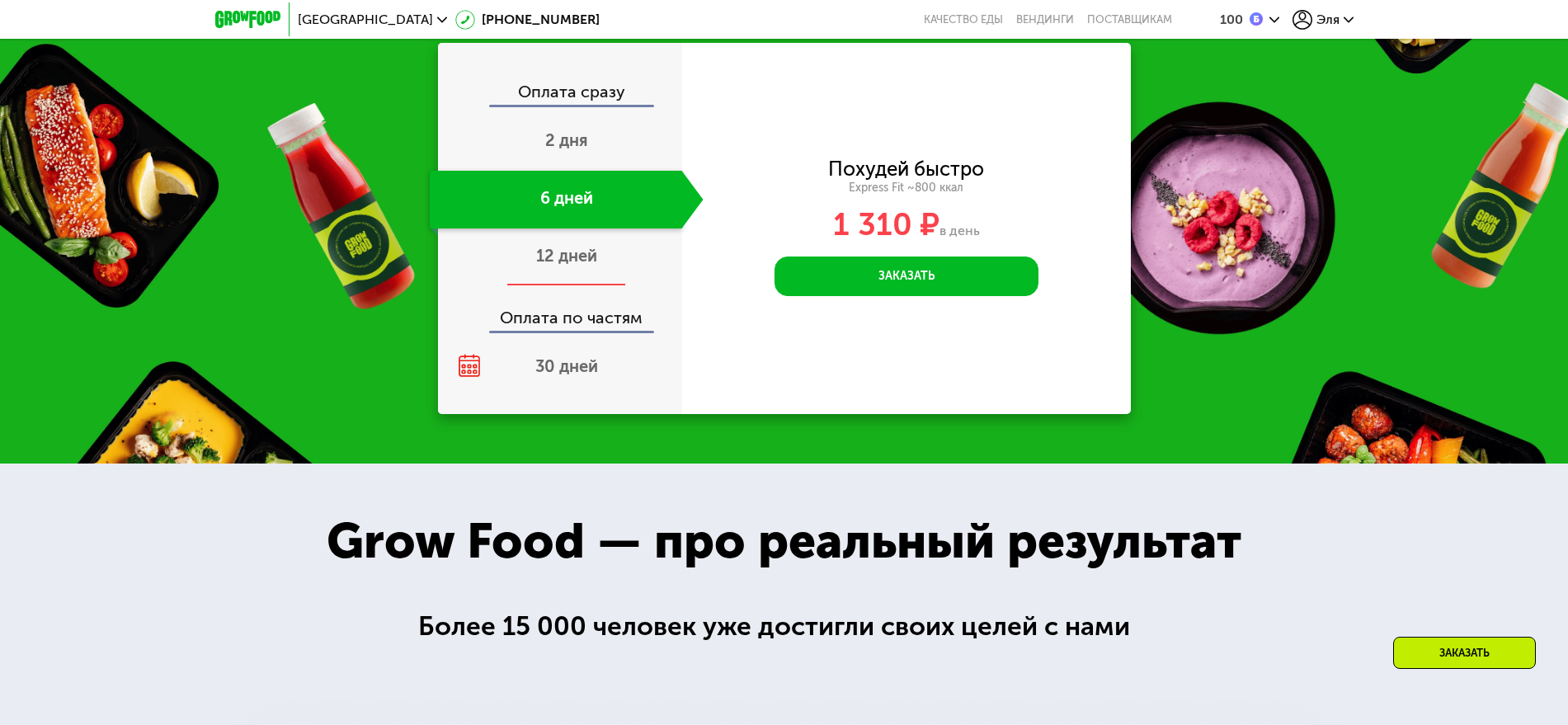
click at [583, 251] on div "12 дней" at bounding box center [566, 257] width 274 height 58
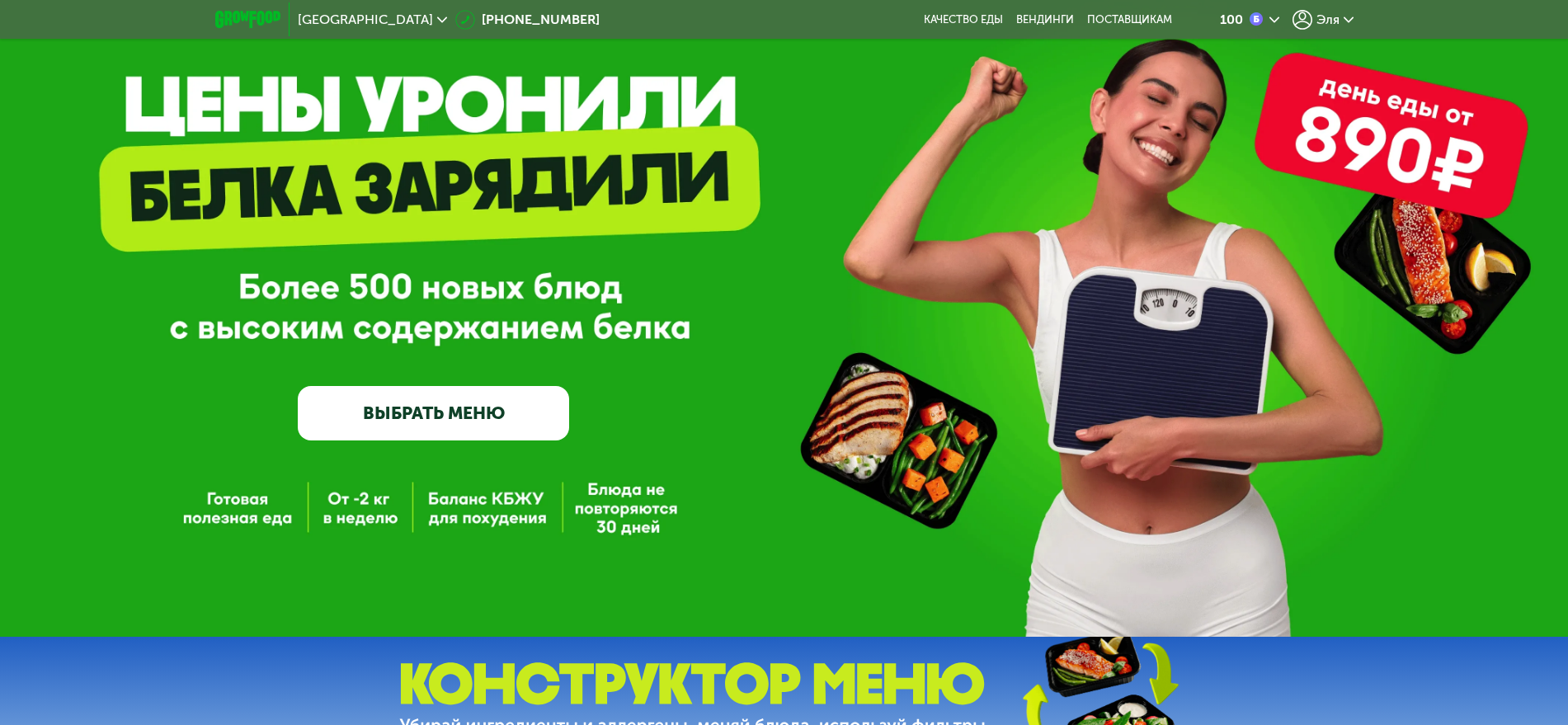
scroll to position [0, 0]
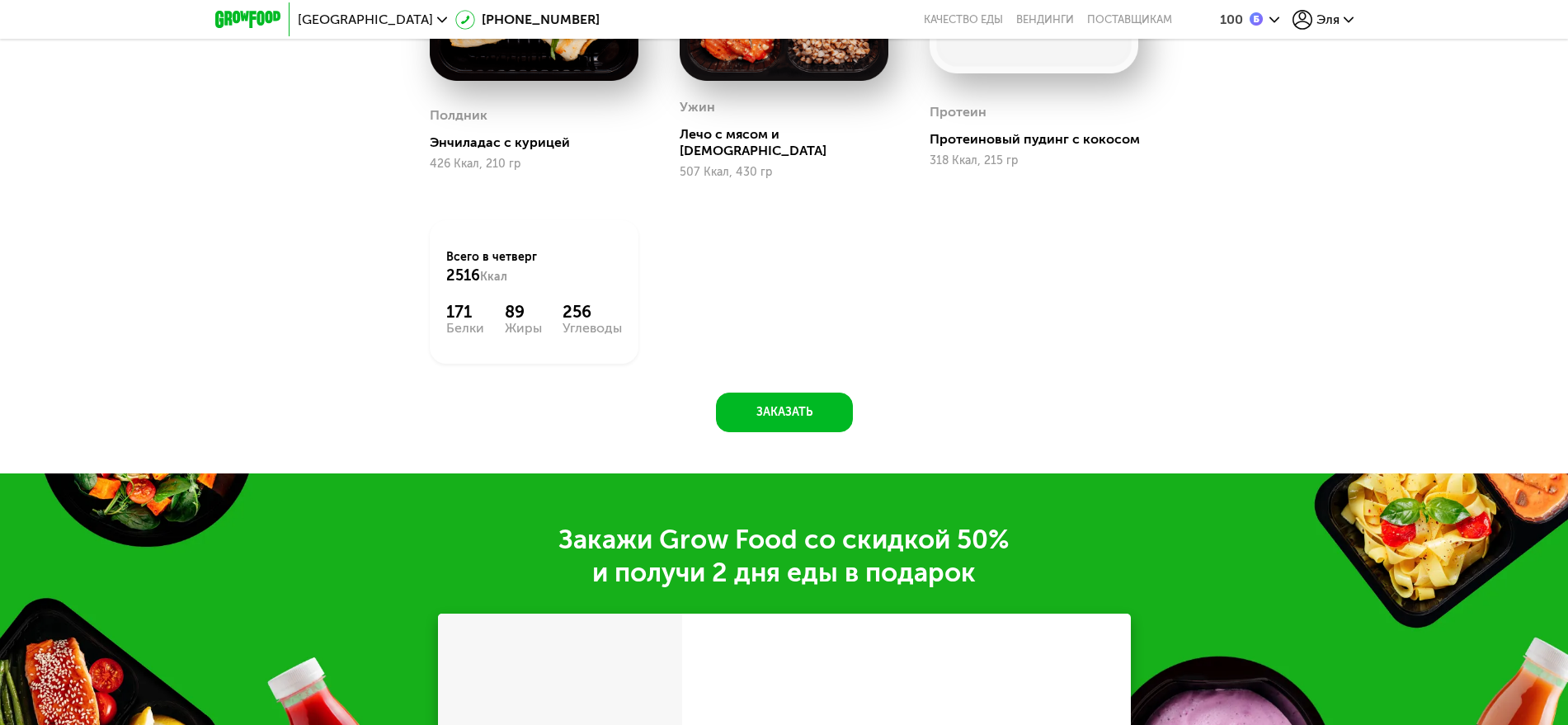
scroll to position [2062, 0]
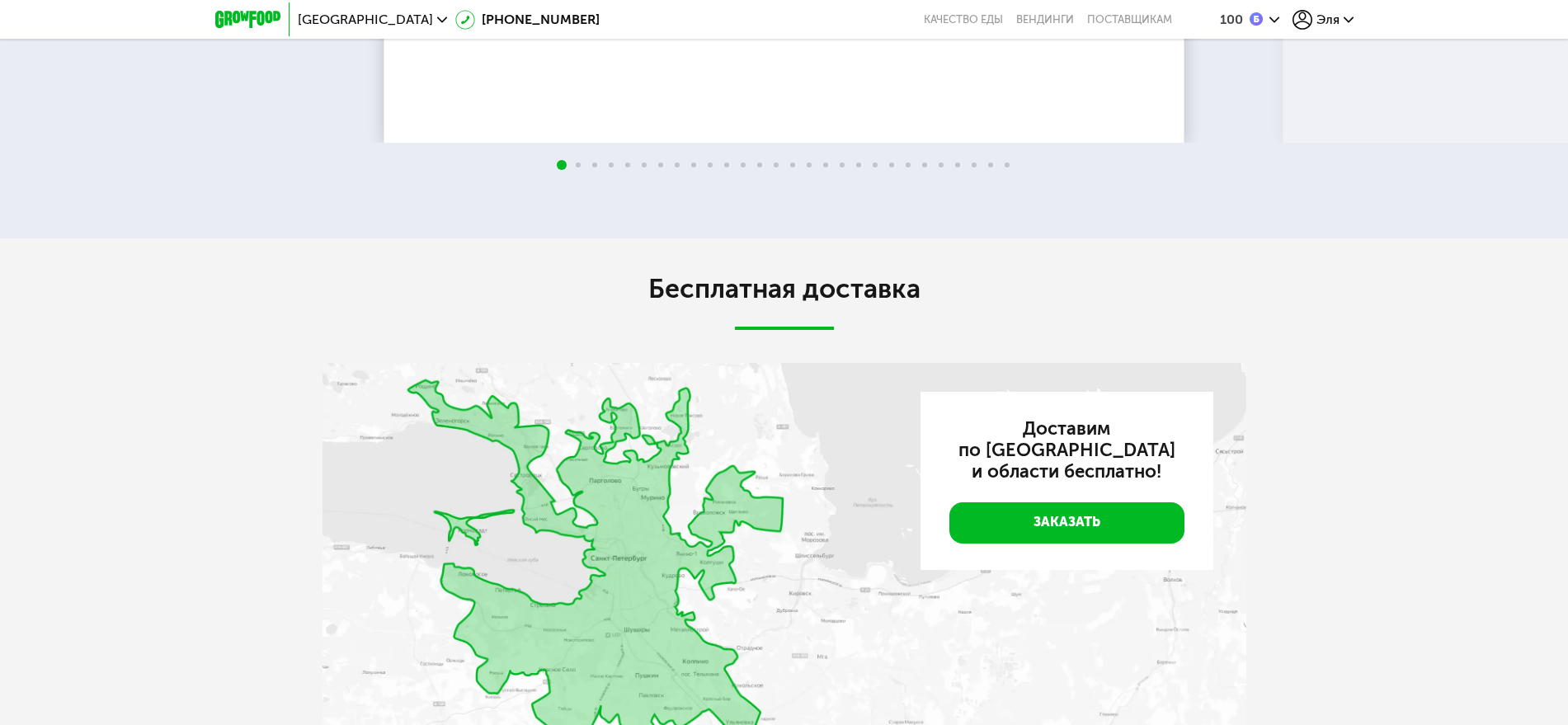
scroll to position [1856, 0]
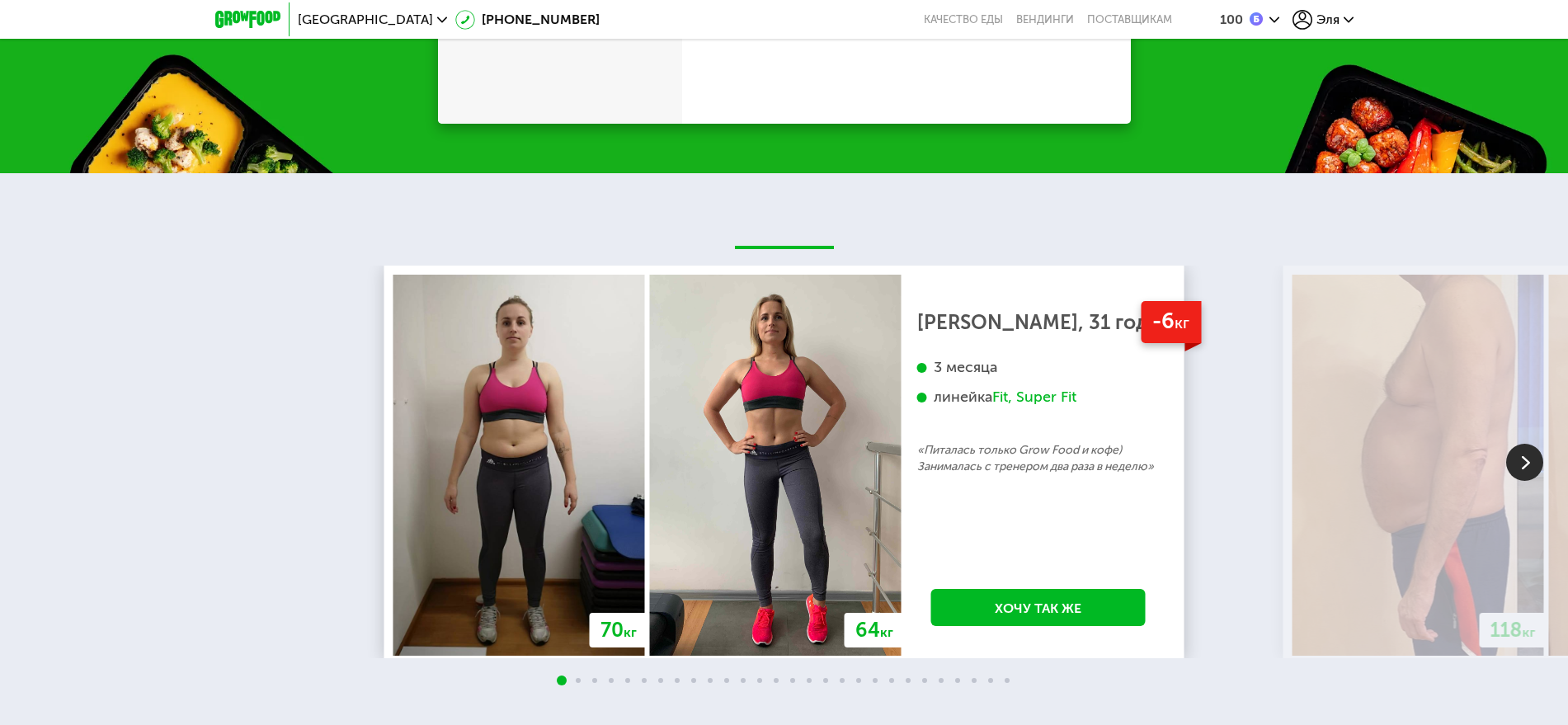
click at [902, 32] on button "Заказать" at bounding box center [906, 12] width 264 height 40
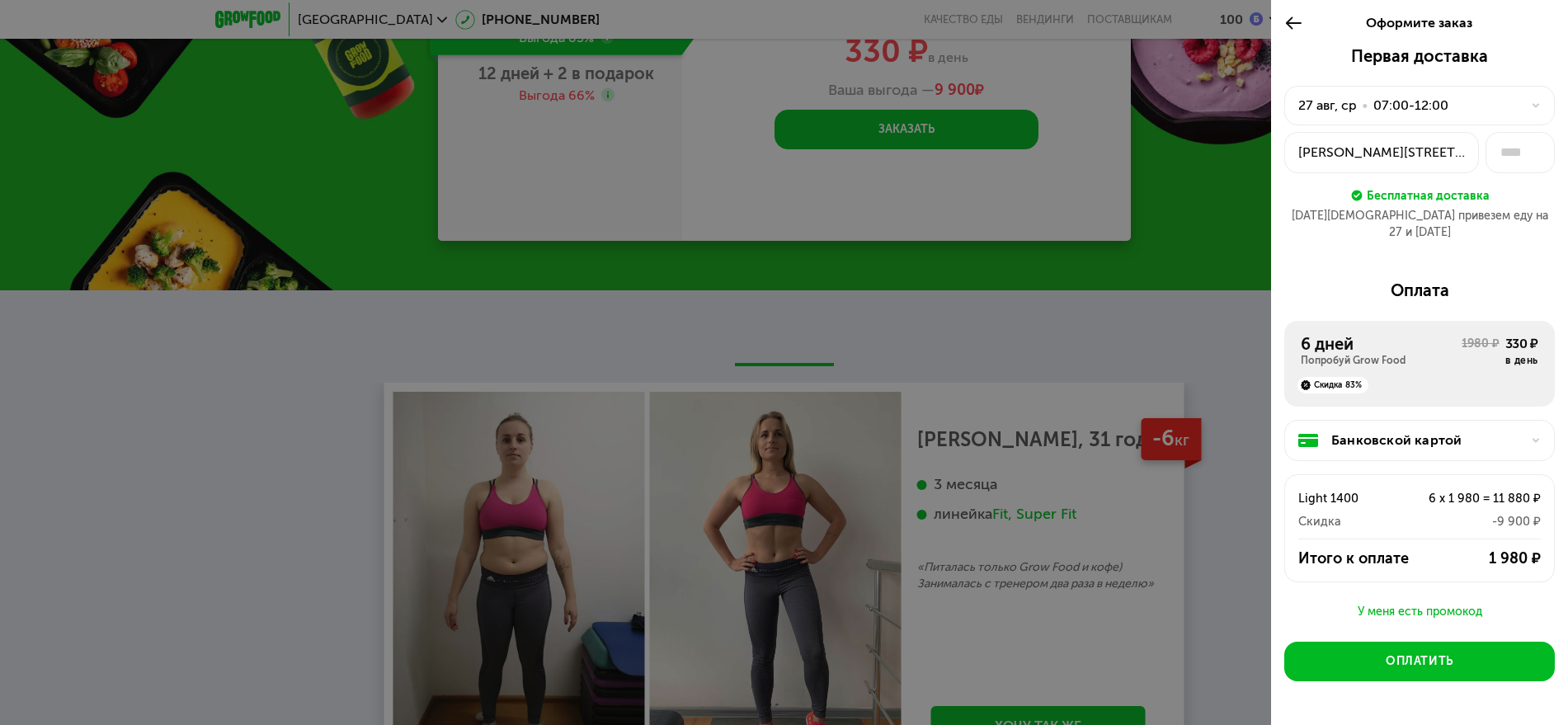
scroll to position [1650, 0]
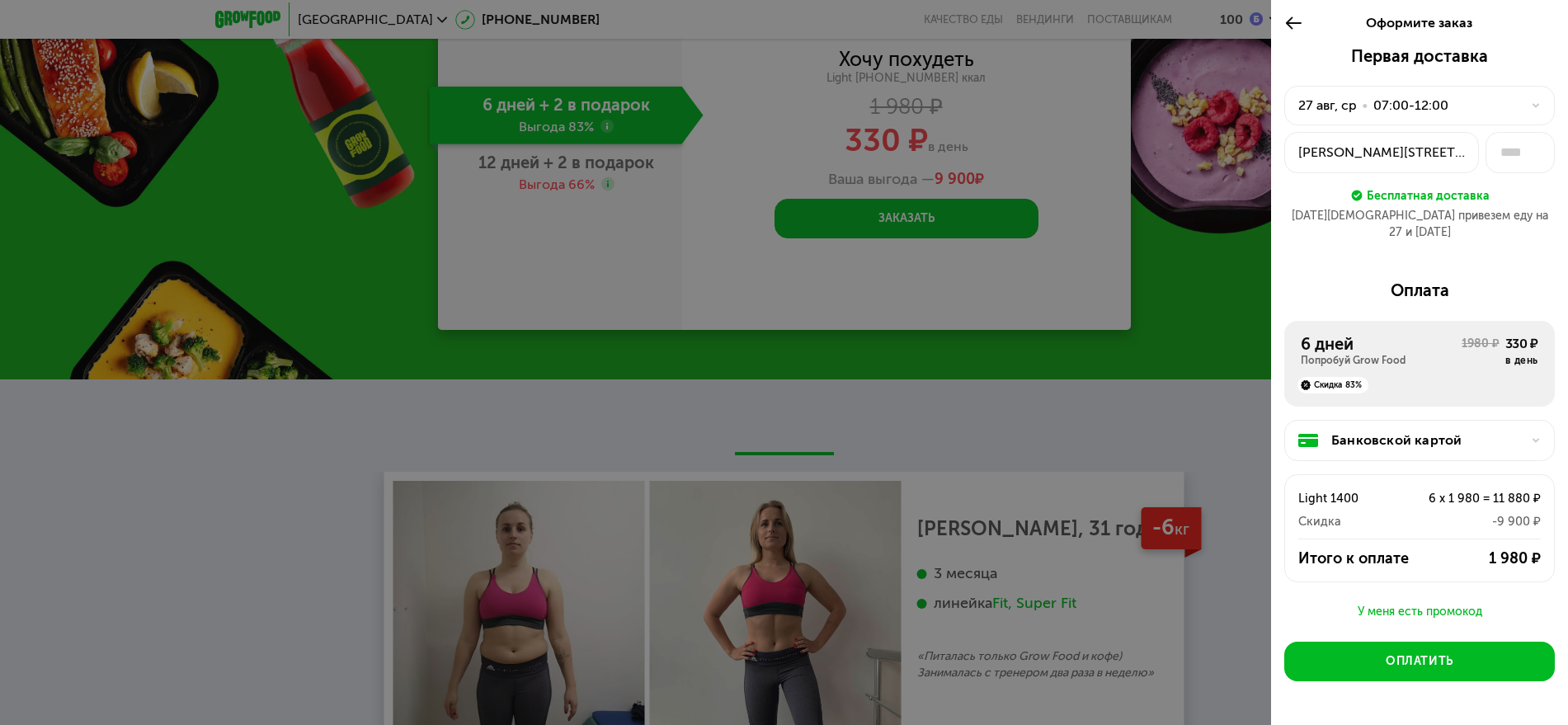
click at [1169, 278] on div at bounding box center [784, 362] width 1568 height 725
click at [1295, 29] on icon at bounding box center [1293, 23] width 19 height 20
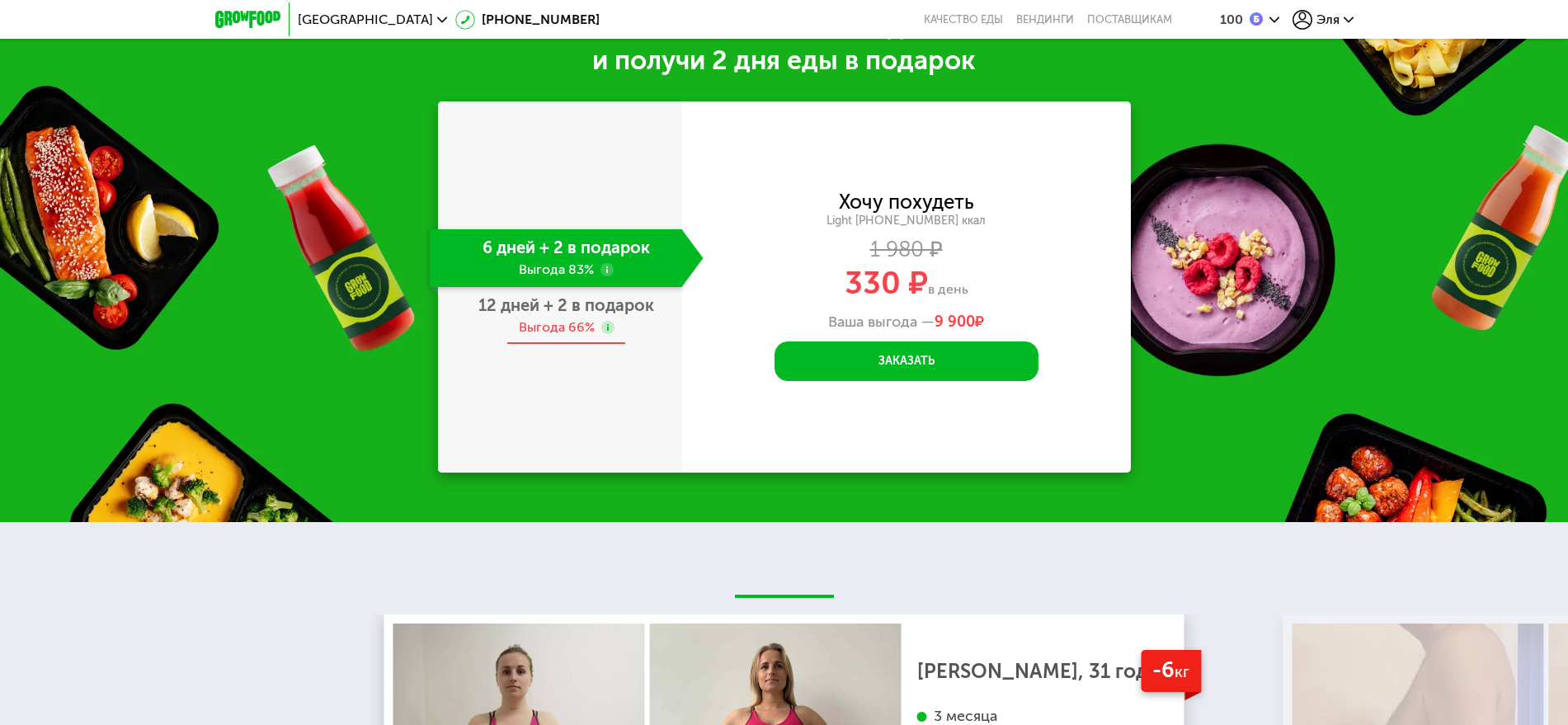
click at [585, 307] on div "12 дней + 2 в подарок Выгода 66%" at bounding box center [566, 316] width 274 height 58
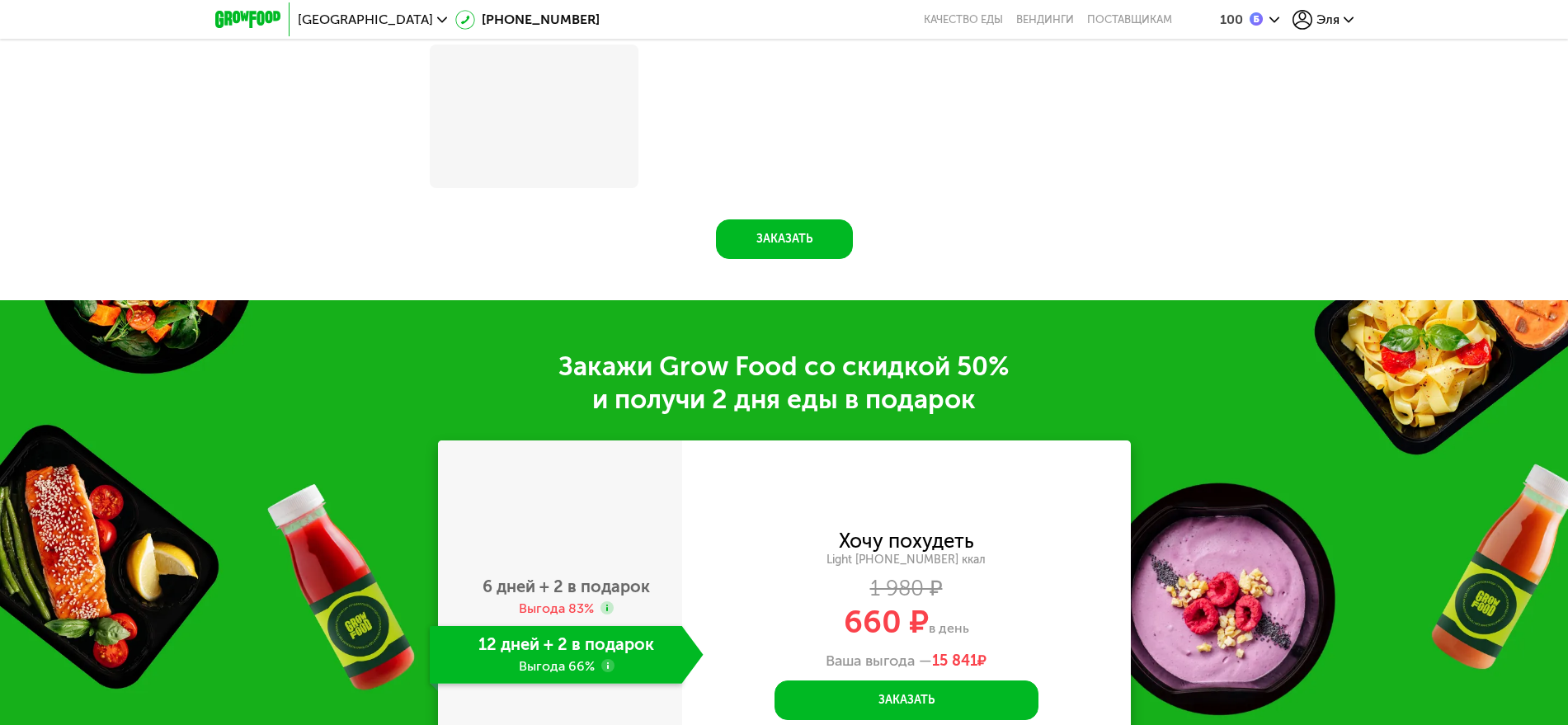
scroll to position [2006, 0]
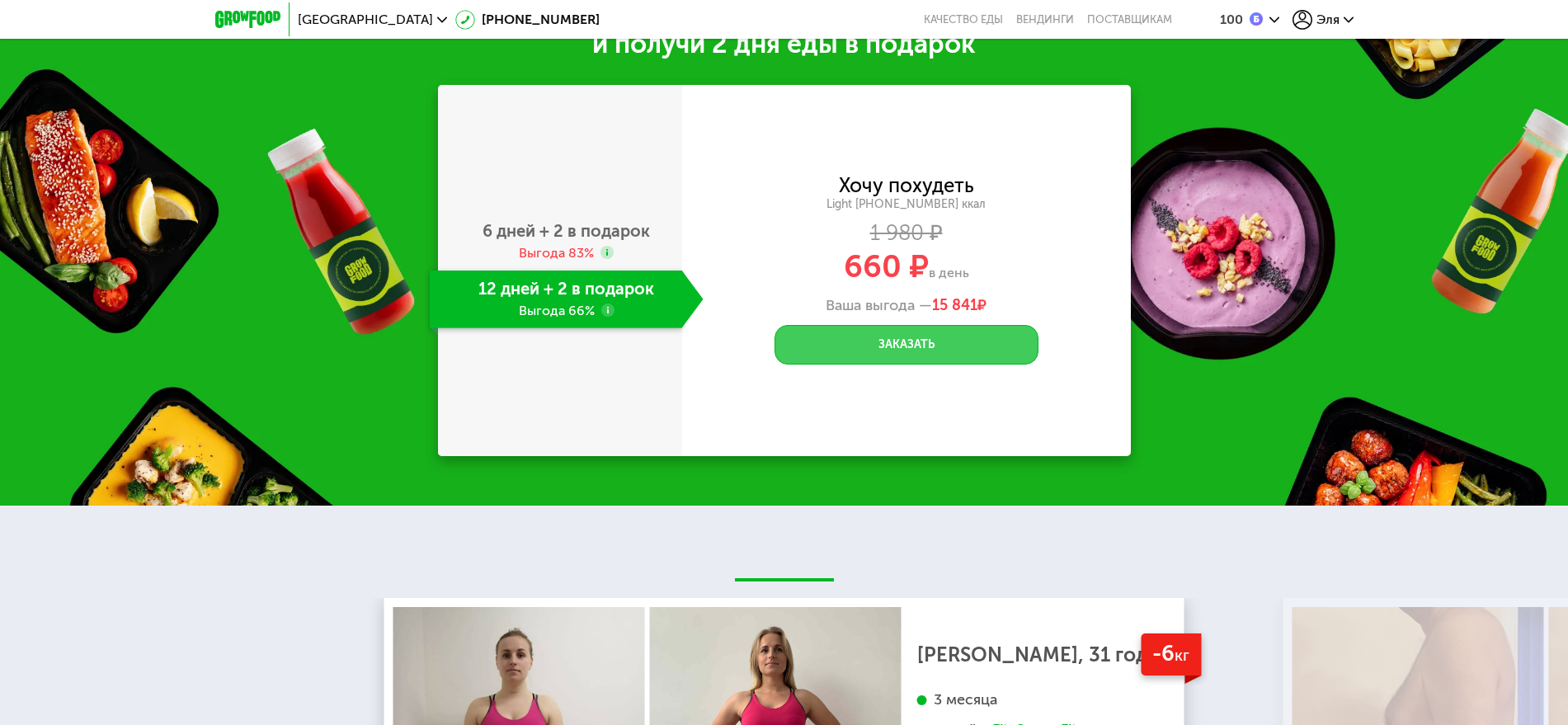
click at [924, 346] on button "Заказать" at bounding box center [906, 345] width 264 height 40
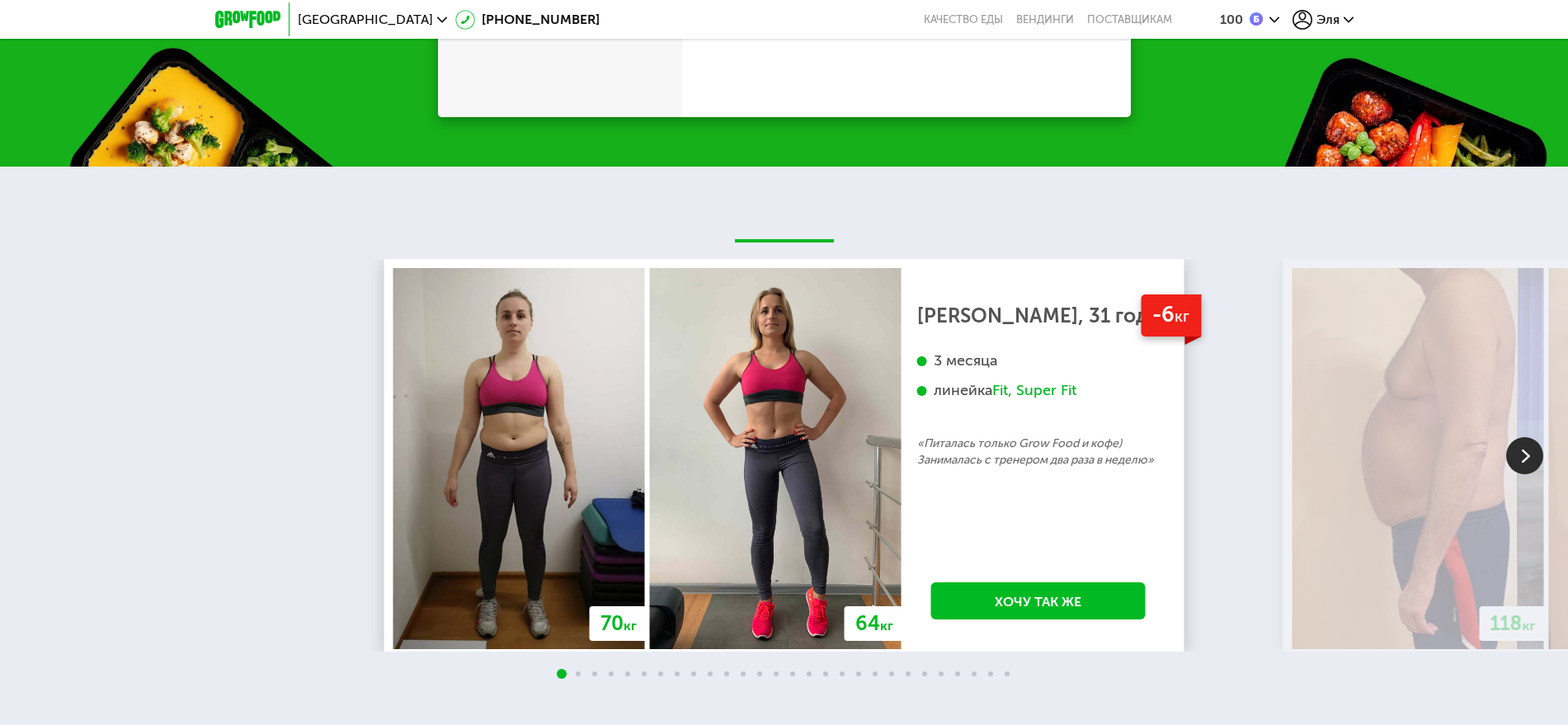
scroll to position [1650, 0]
